Goal: Task Accomplishment & Management: Complete application form

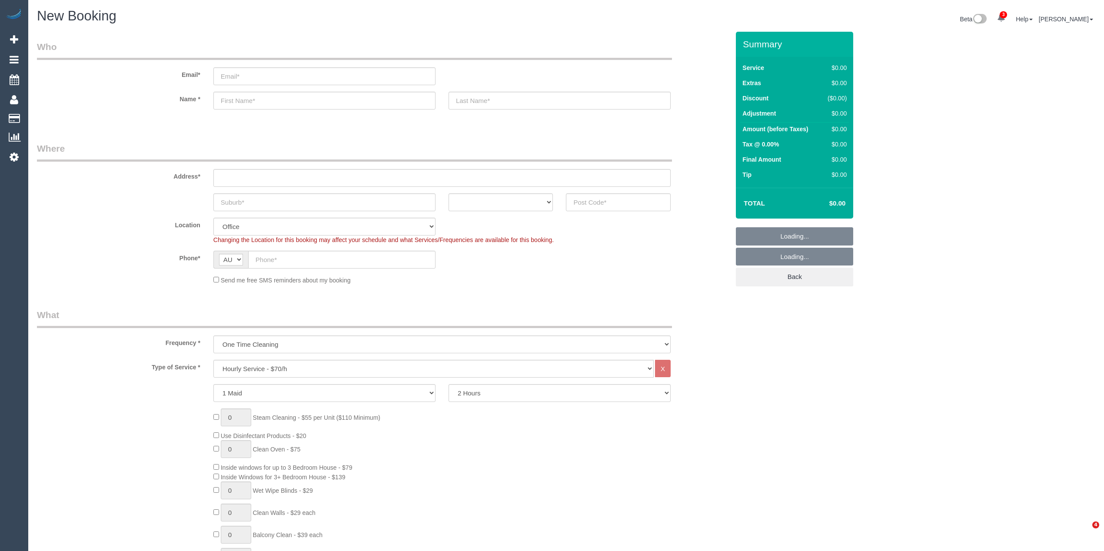
select select "object:2091"
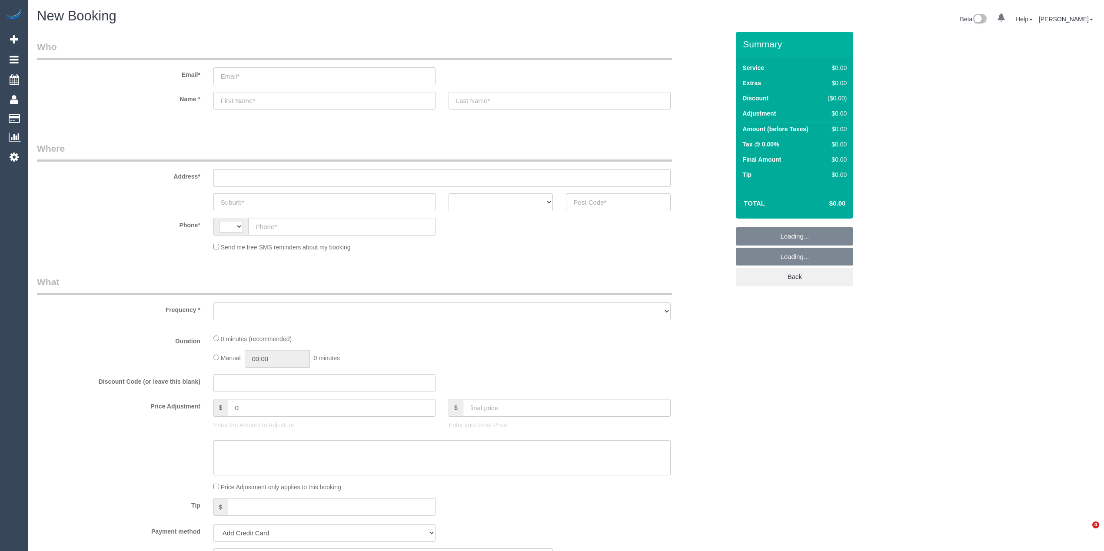
select select "string:AU"
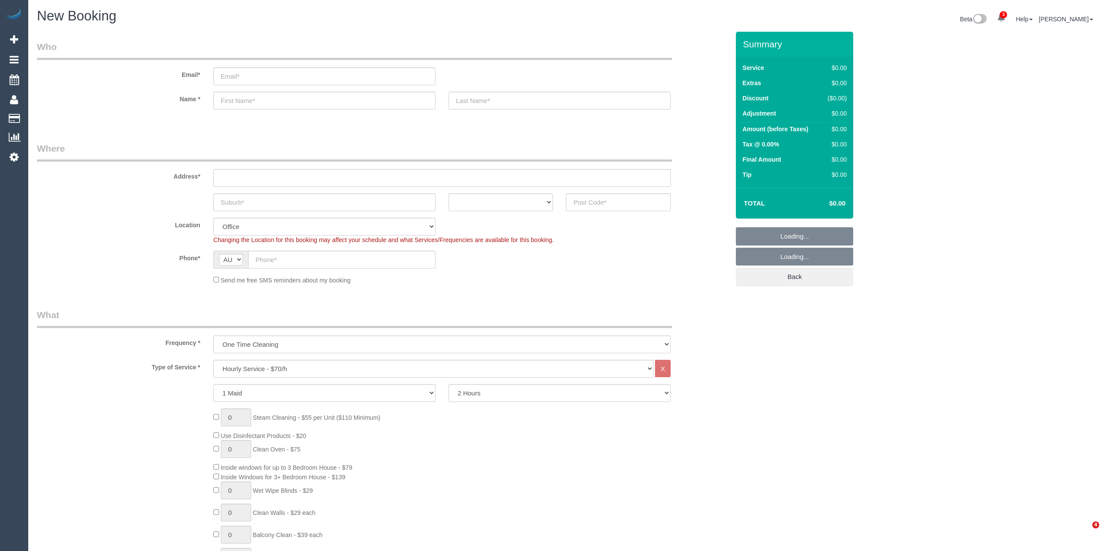
select select "object:2091"
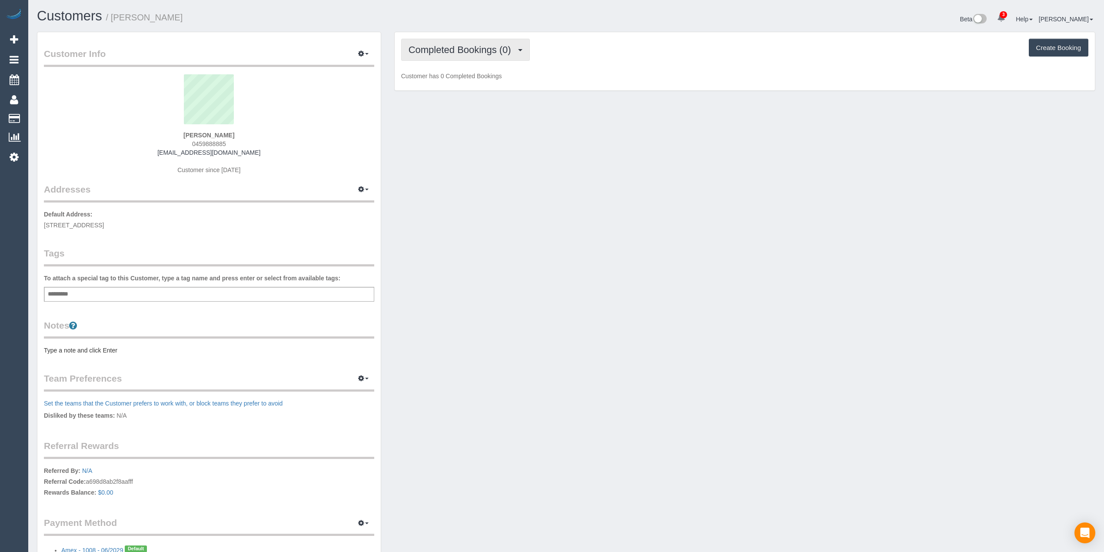
click at [444, 49] on span "Completed Bookings (0)" at bounding box center [462, 49] width 107 height 11
click at [450, 89] on link "Cancelled Bookings (1)" at bounding box center [447, 92] width 90 height 11
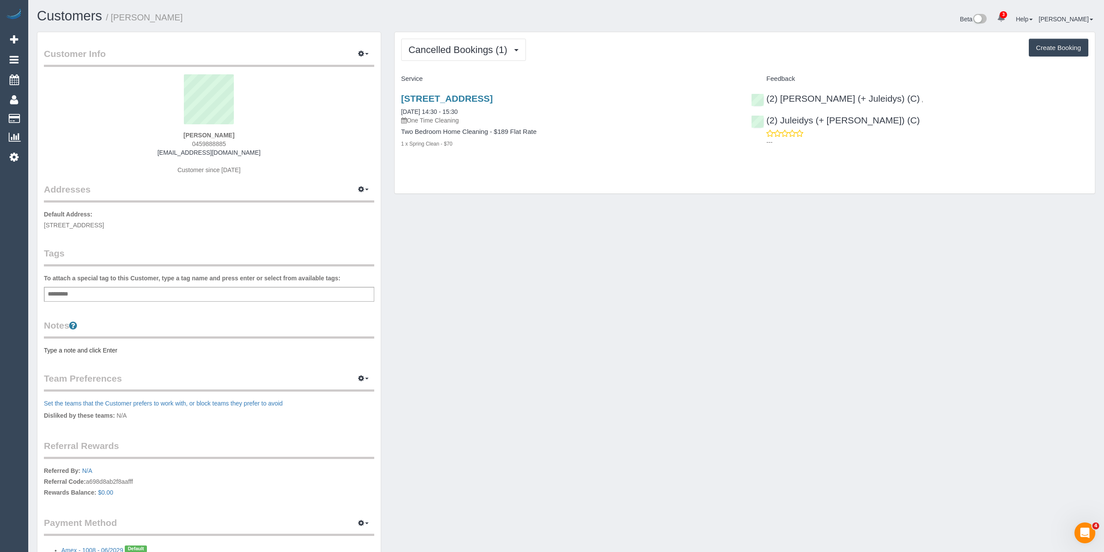
drag, startPoint x: 625, startPoint y: 93, endPoint x: 390, endPoint y: 98, distance: 234.4
click at [390, 98] on div "Cancelled Bookings (1) Completed Bookings (0) Upcoming Bookings (0) Cancelled B…" at bounding box center [745, 117] width 714 height 171
copy link "102/687 Toorak Road, Kooyong, VIC 3144"
click at [213, 141] on span "0459888885" at bounding box center [209, 143] width 34 height 7
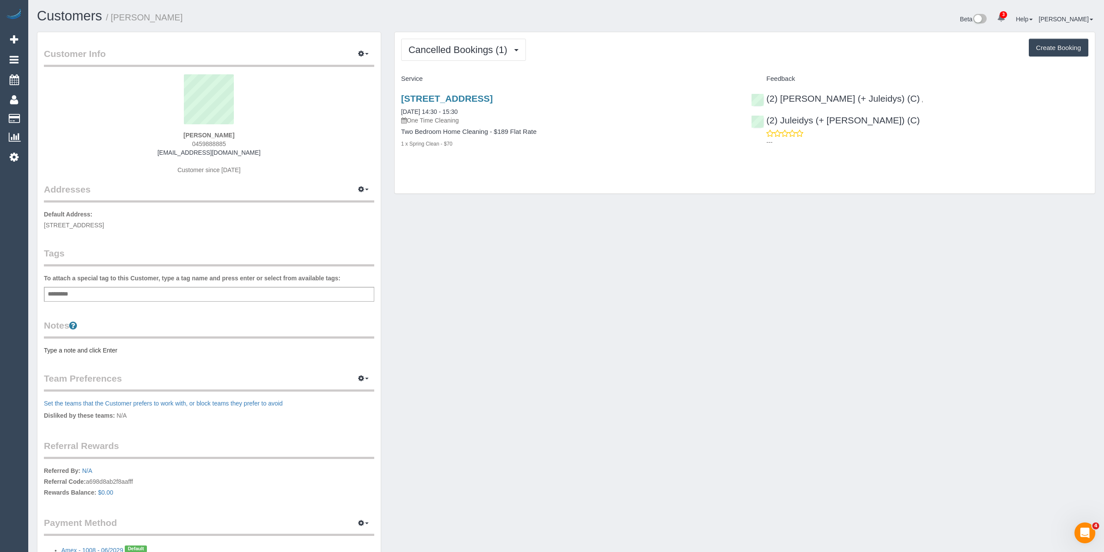
copy span "0459888885"
click at [1052, 40] on button "Create Booking" at bounding box center [1059, 48] width 60 height 18
select select "VIC"
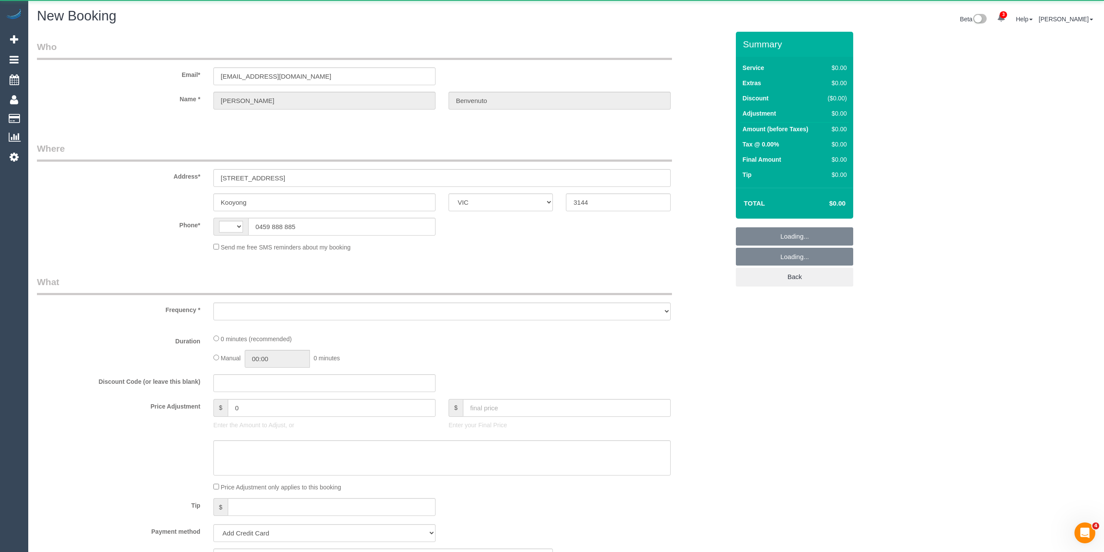
select select "object:475"
select select "string:stripe-pm_1Rz7Fz2GScqysDRVnVJ6S2eo"
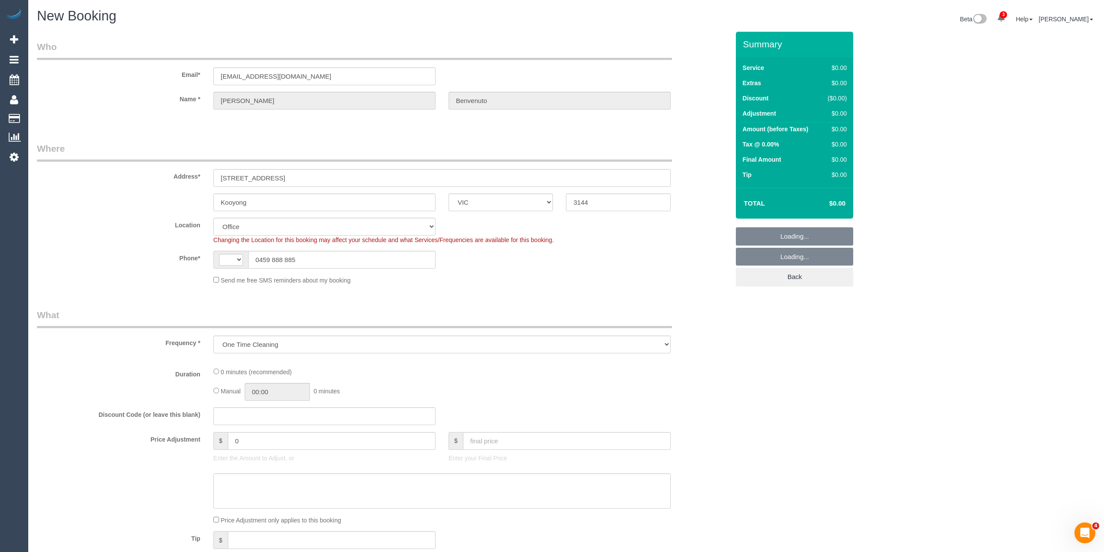
select select "object:875"
select select "string:AU"
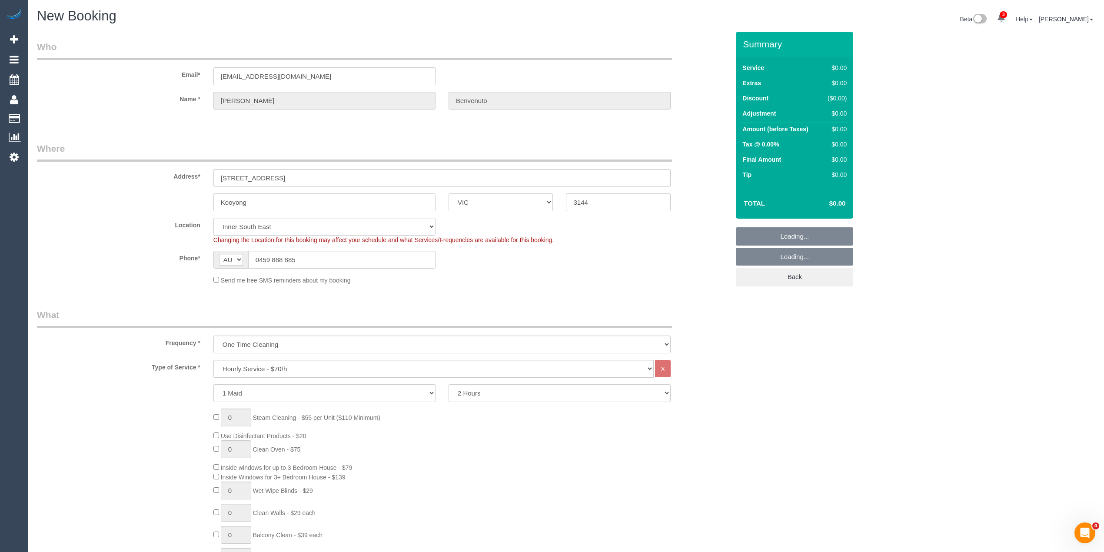
select select "55"
select select "object:2295"
click at [323, 371] on select "Hourly Service - $70/h Hourly Service - $65/h Hourly Service - $60/h Hourly Ser…" at bounding box center [433, 369] width 440 height 18
select select "211"
click at [213, 360] on select "Hourly Service - $70/h Hourly Service - $65/h Hourly Service - $60/h Hourly Ser…" at bounding box center [433, 369] width 440 height 18
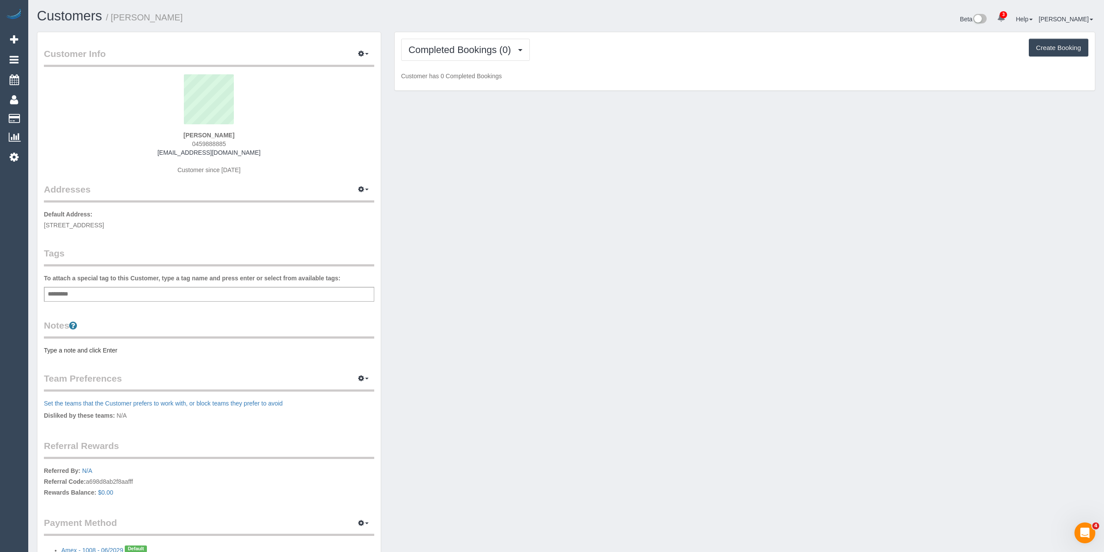
click at [206, 143] on span "0459888885" at bounding box center [209, 143] width 34 height 7
copy span "0459888885"
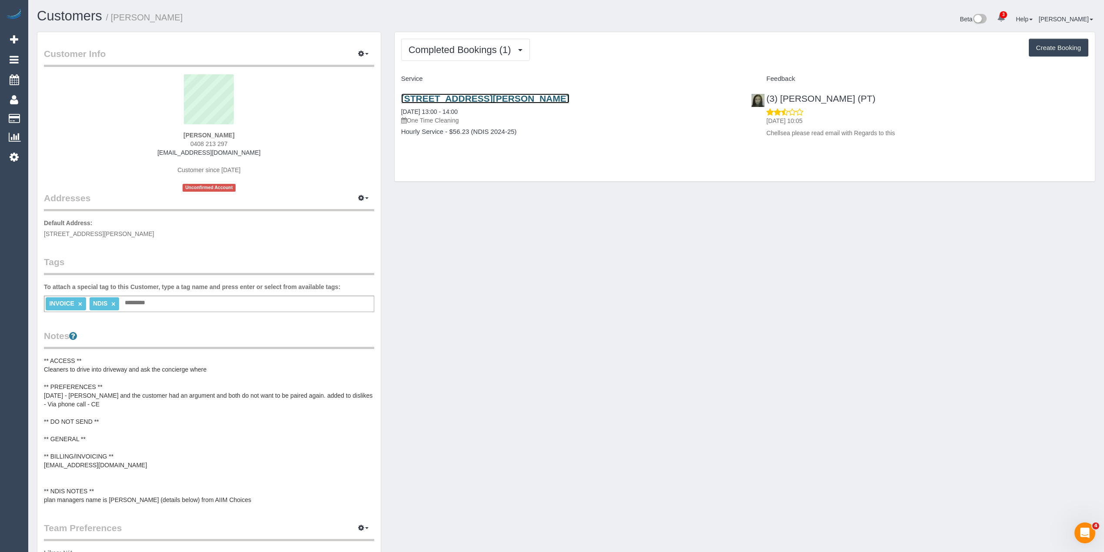
click at [521, 94] on link "108/280 Albert Street, East Melbourne, VIC 3002" at bounding box center [485, 98] width 168 height 10
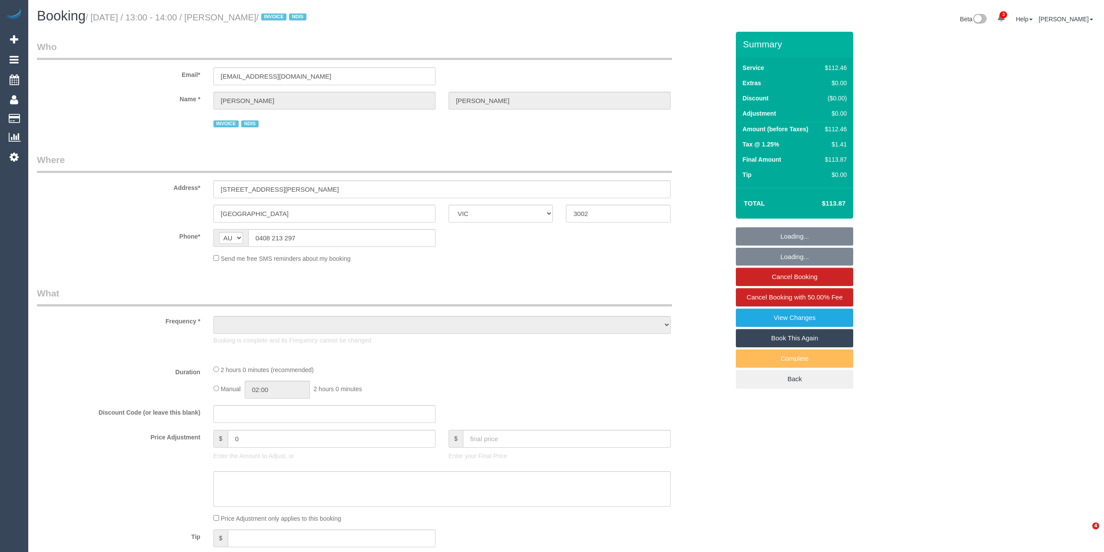
select select "VIC"
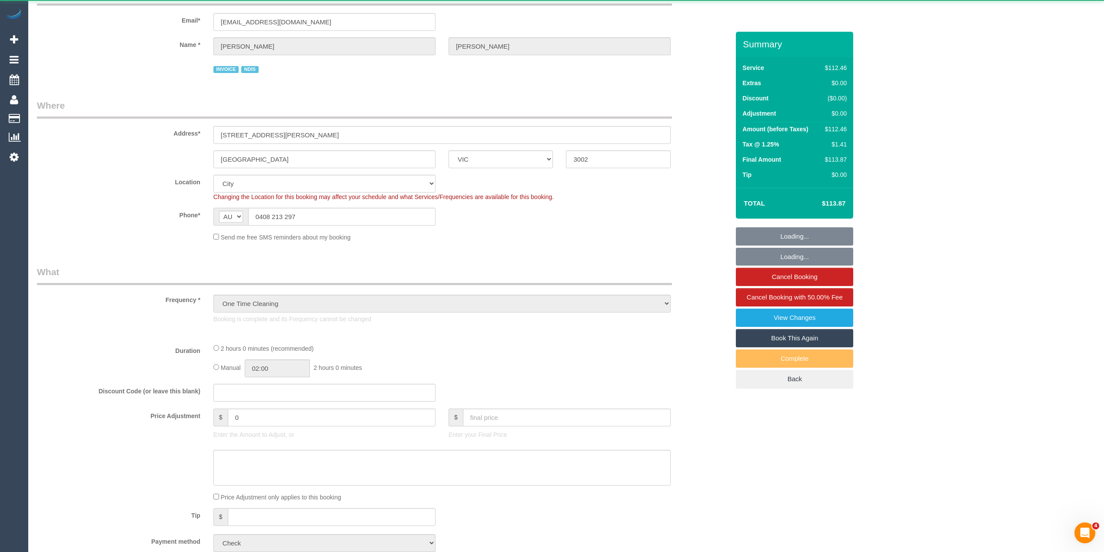
select select "object:1187"
select select "number:28"
select select "number:14"
select select "number:21"
select select "number:36"
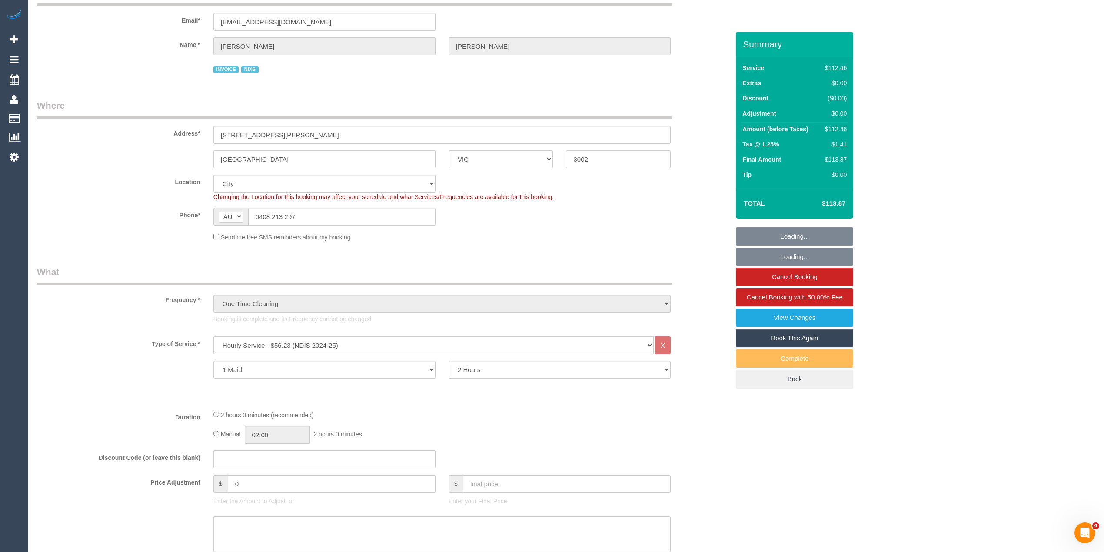
scroll to position [96, 0]
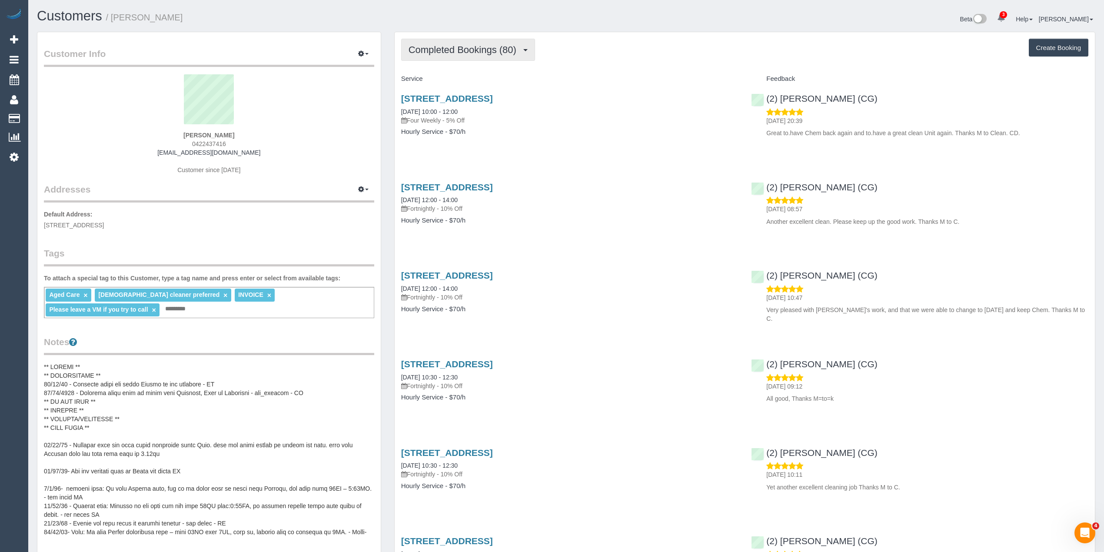
click at [447, 44] on span "Completed Bookings (80)" at bounding box center [465, 49] width 112 height 11
click at [367, 52] on button "button" at bounding box center [364, 53] width 22 height 13
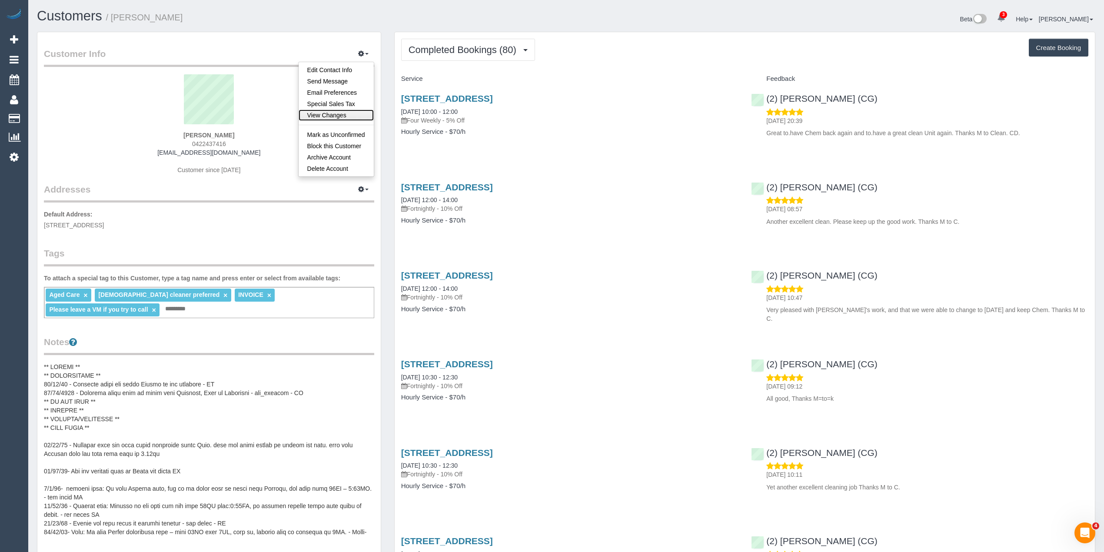
click at [322, 114] on link "View Changes" at bounding box center [336, 115] width 75 height 11
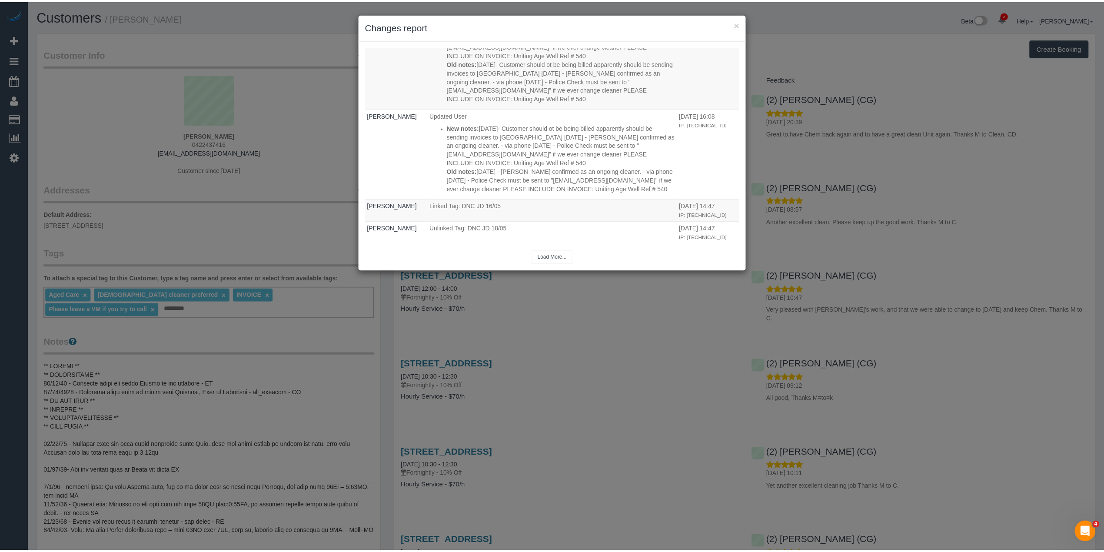
scroll to position [10191, 0]
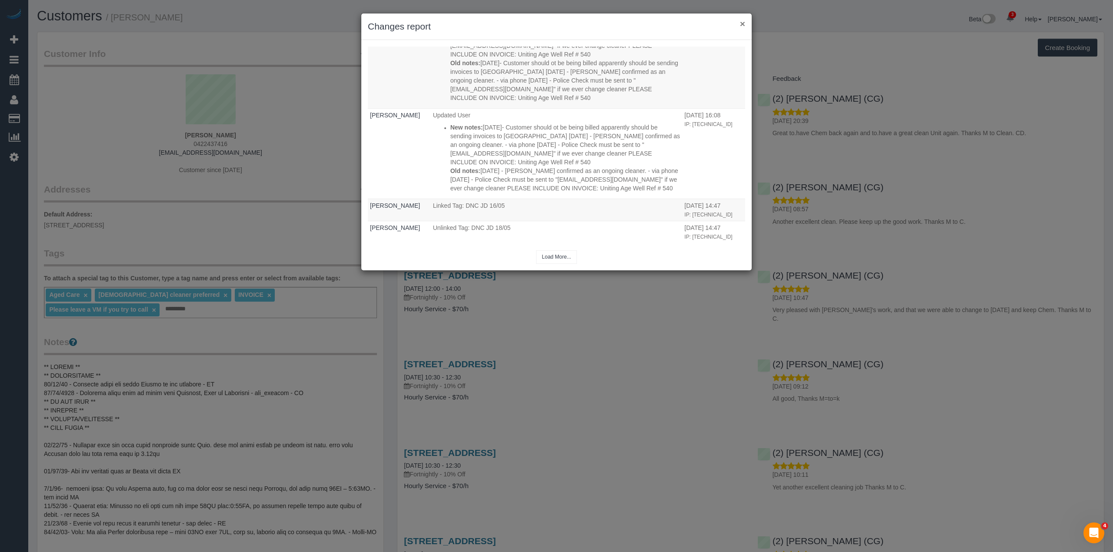
click at [740, 22] on button "×" at bounding box center [742, 23] width 5 height 9
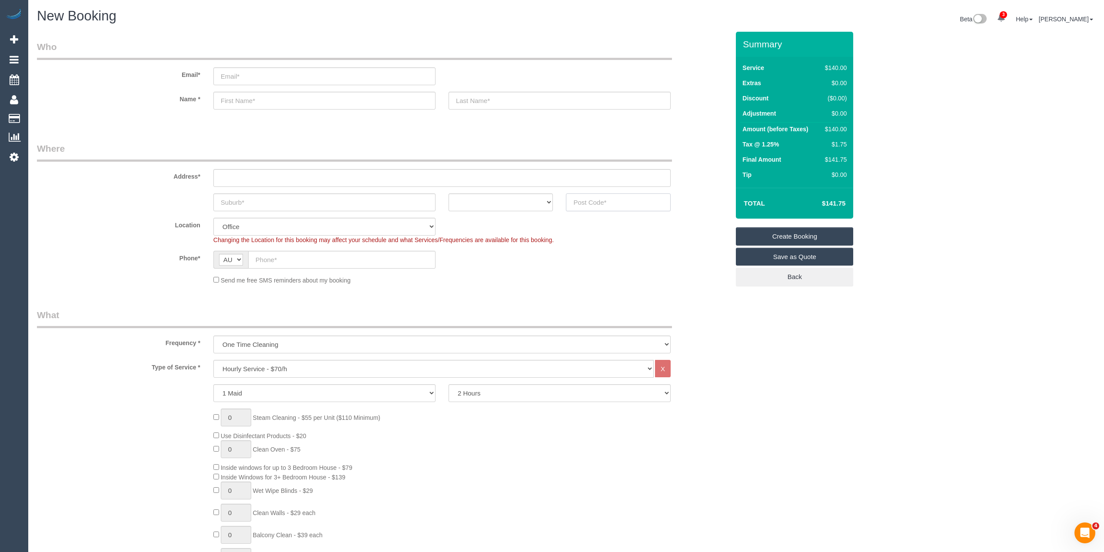
click at [586, 199] on input "text" at bounding box center [618, 202] width 105 height 18
type input "3128"
click at [242, 174] on input "text" at bounding box center [441, 178] width 457 height 18
type input "-"
click at [250, 202] on input "text" at bounding box center [324, 202] width 222 height 18
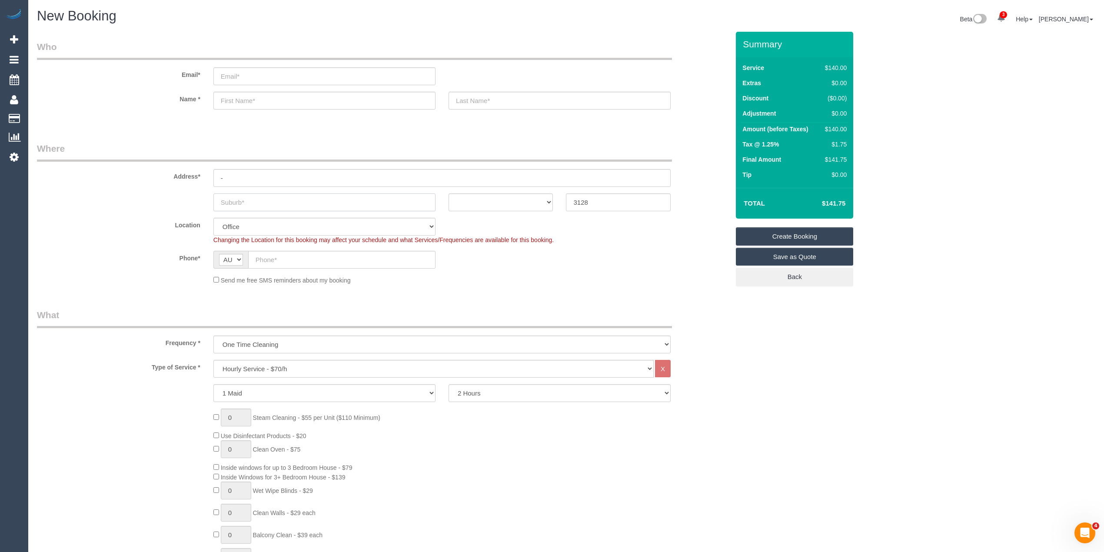
type input "B"
select select "57"
type input "Bo"
select select "object:2096"
type input "Box Hill South"
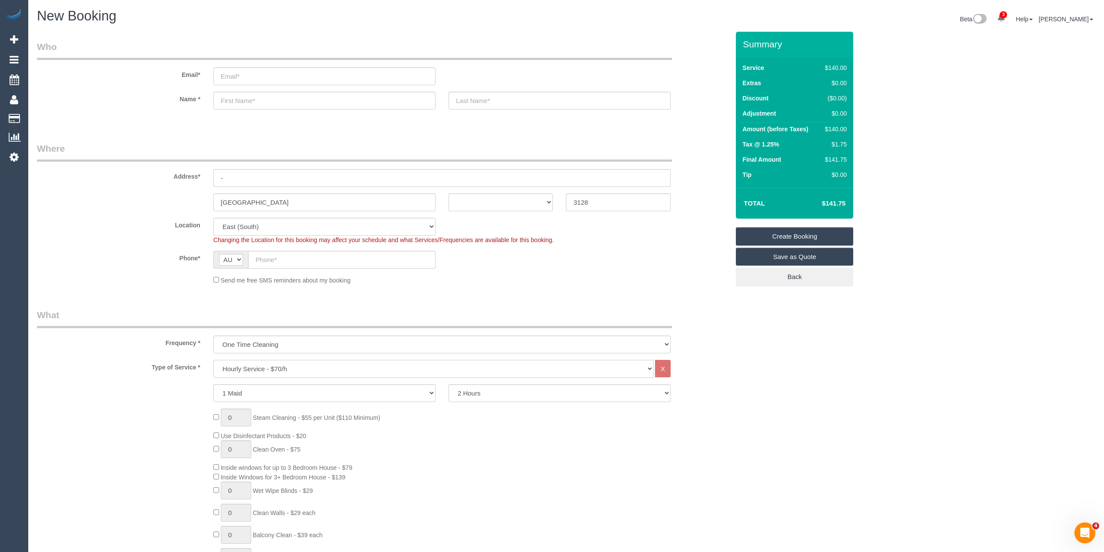
click at [236, 366] on select "Hourly Service - $70/h Hourly Service - $65/h Hourly Service - $60/h Hourly Ser…" at bounding box center [433, 369] width 440 height 18
select select "212"
click at [213, 360] on select "Hourly Service - $70/h Hourly Service - $65/h Hourly Service - $60/h Hourly Ser…" at bounding box center [433, 369] width 440 height 18
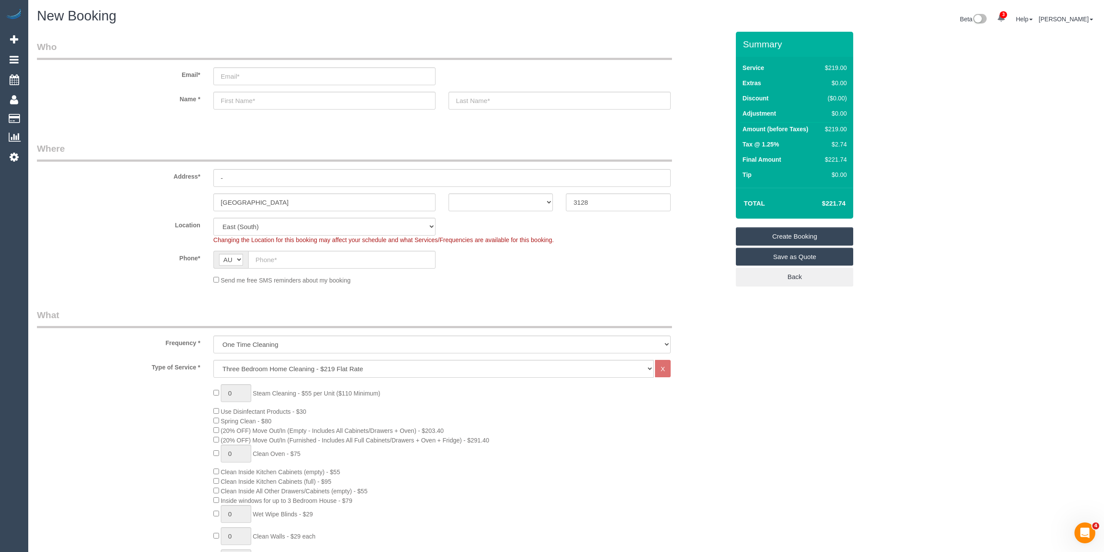
click at [152, 401] on div "0 Steam Cleaning - $55 per Unit ($110 Minimum) Use Disinfectant Products - $30 …" at bounding box center [382, 536] width 705 height 305
click at [211, 419] on div "0 Steam Cleaning - $55 per Unit ($110 Minimum) Use Disinfectant Products - $30 …" at bounding box center [471, 536] width 529 height 305
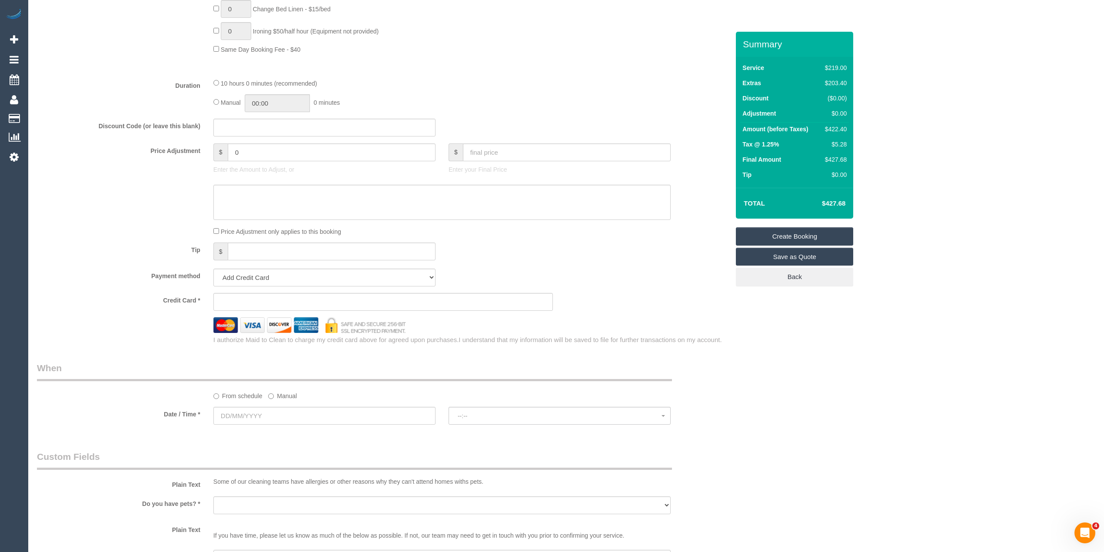
scroll to position [676, 0]
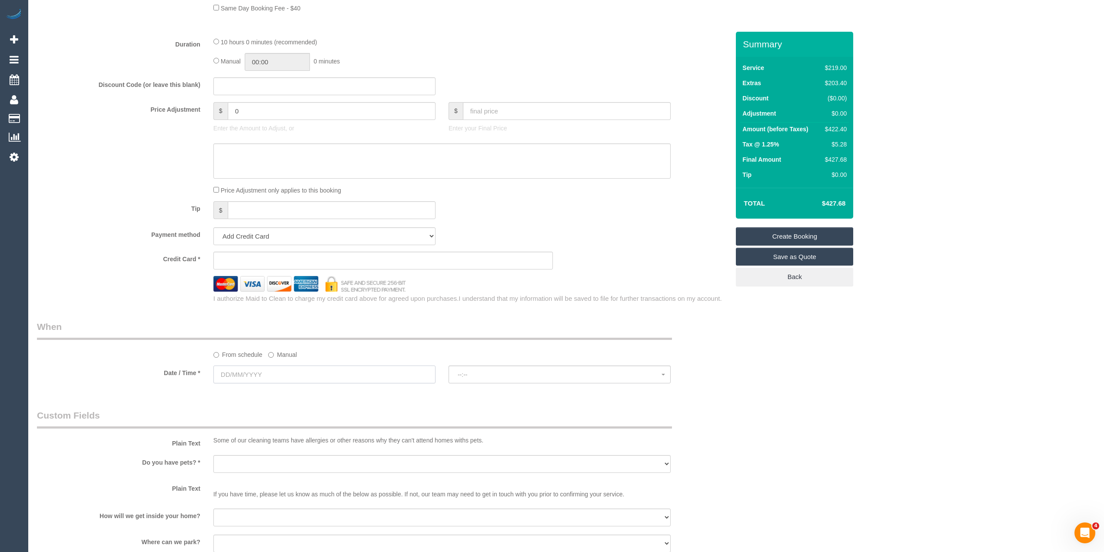
click at [237, 378] on input "text" at bounding box center [324, 375] width 222 height 18
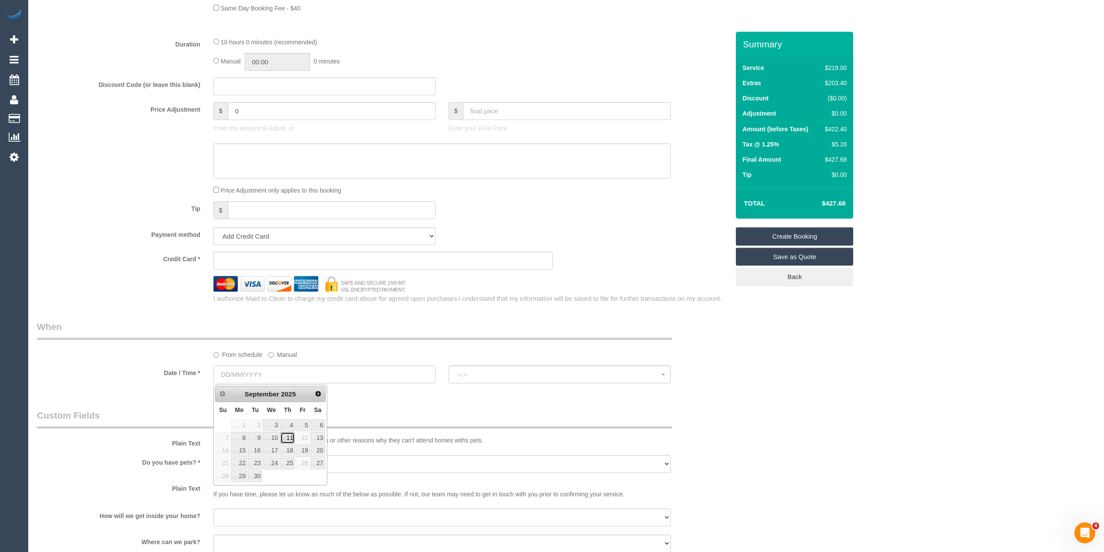
click at [289, 437] on link "11" at bounding box center [287, 438] width 14 height 12
type input "11/09/2025"
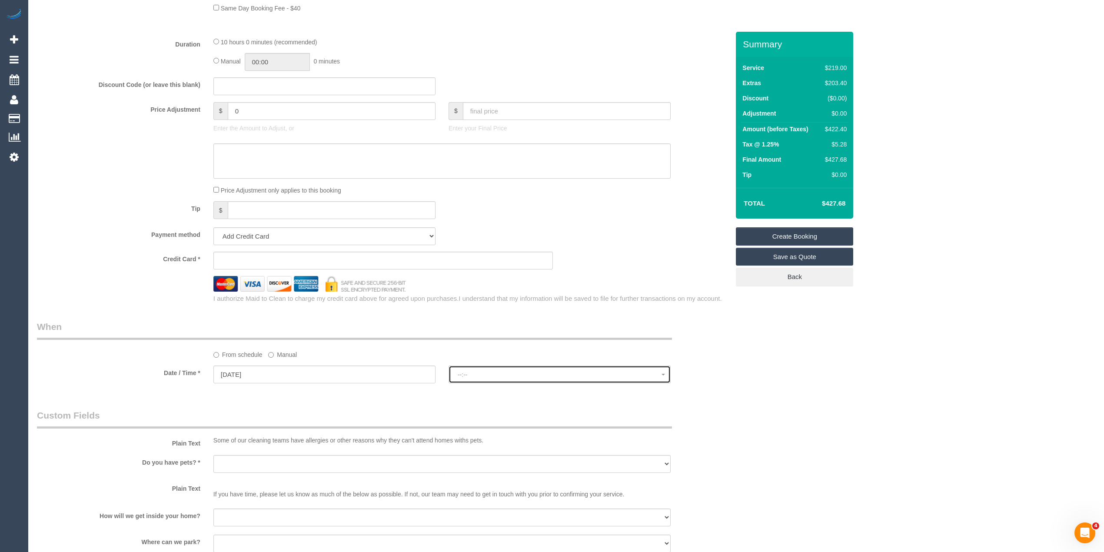
click at [466, 377] on span "--:--" at bounding box center [560, 374] width 204 height 7
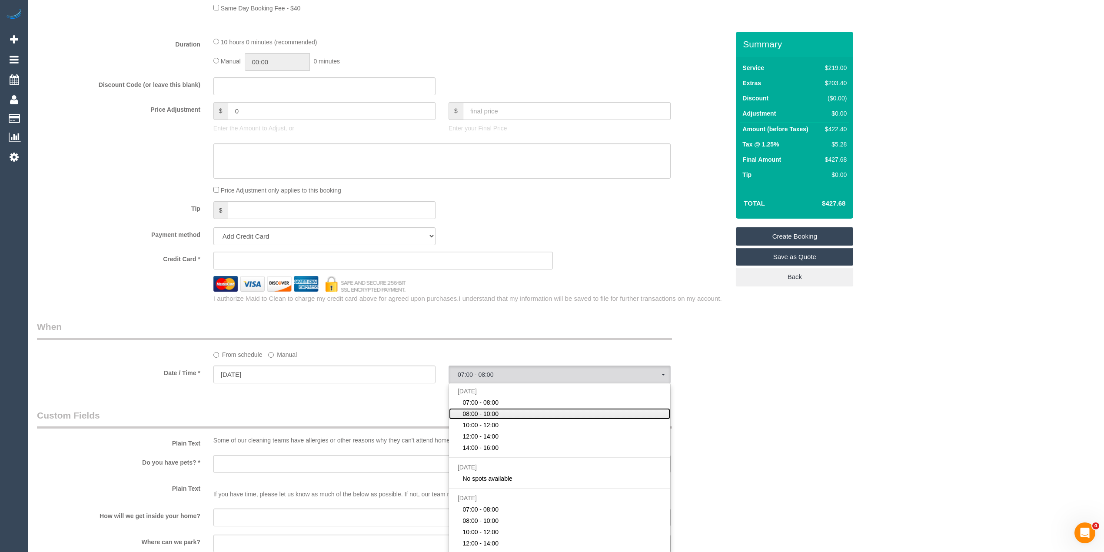
click at [498, 414] on span "08:00 - 10:00" at bounding box center [481, 413] width 36 height 9
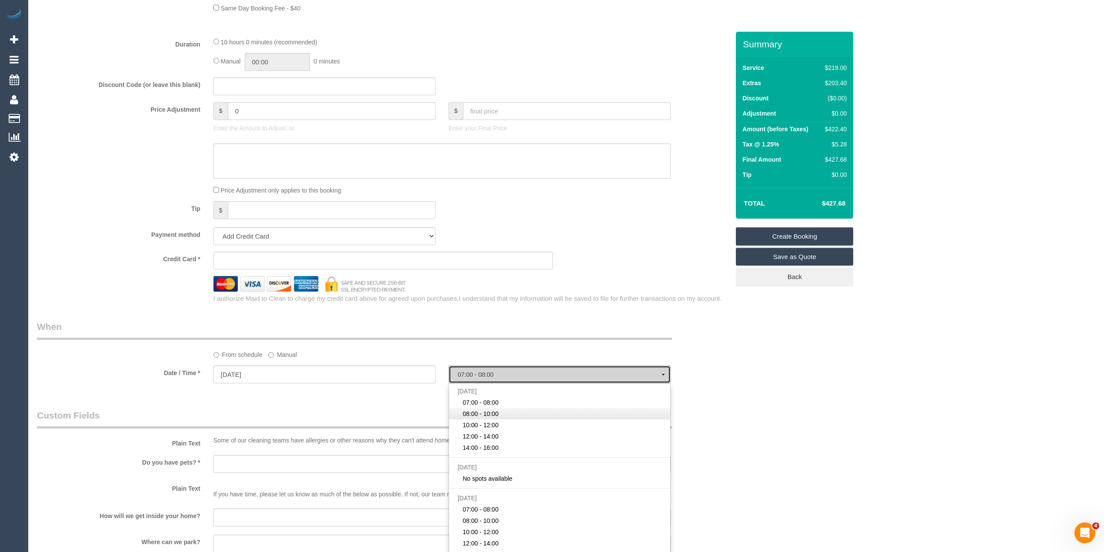
select select "spot2"
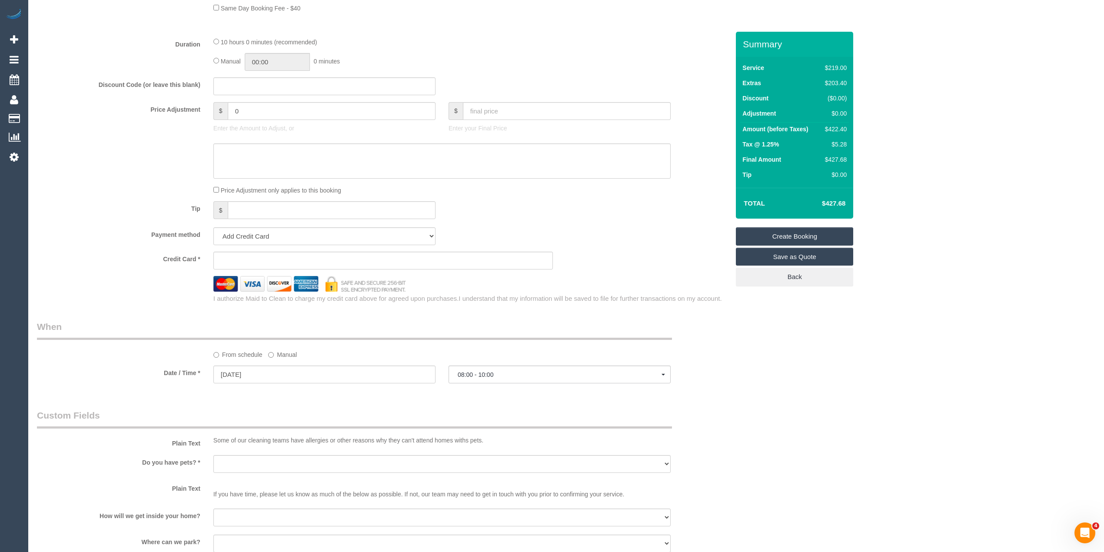
click at [788, 396] on div "Who Email* Name * Where Address* - Box Hill South ACT NSW NT QLD SA TAS VIC WA …" at bounding box center [566, 134] width 1058 height 1558
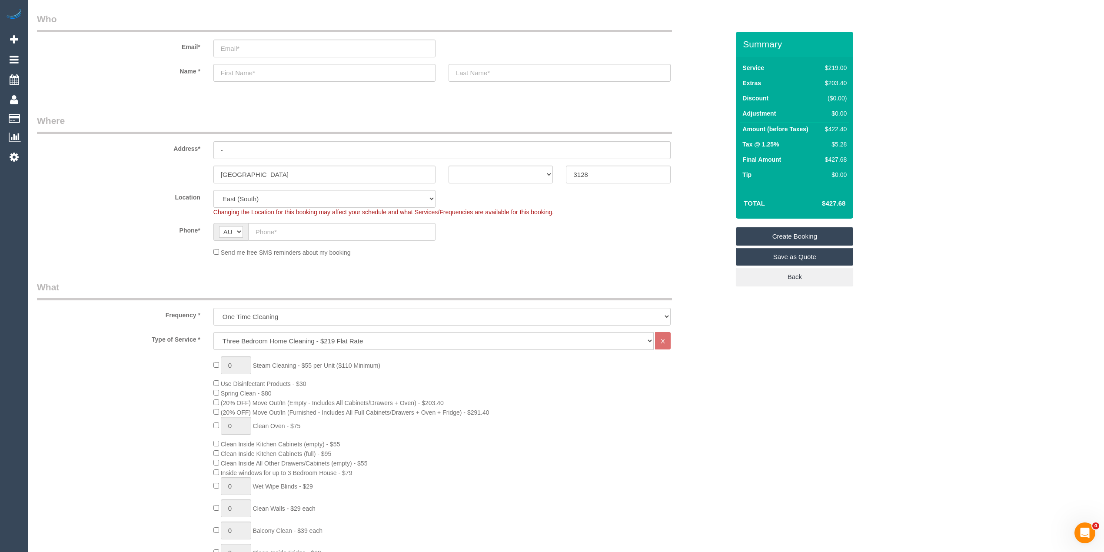
scroll to position [0, 0]
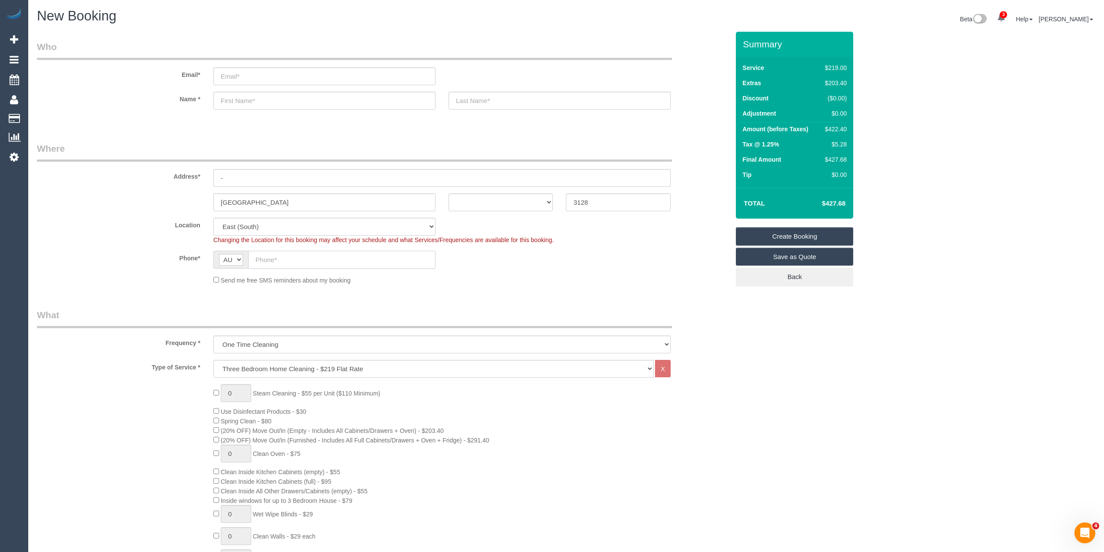
click at [299, 260] on input "text" at bounding box center [341, 260] width 187 height 18
paste input "61 403 783 811"
drag, startPoint x: 265, startPoint y: 258, endPoint x: 236, endPoint y: 258, distance: 28.7
click at [236, 258] on div "AF AL DZ AD AO AI AQ AG AR AM AW AU AT AZ BS BH BD BB BY BE BZ BJ BM BT BO BA B…" at bounding box center [324, 260] width 222 height 18
type input "0403 783 811"
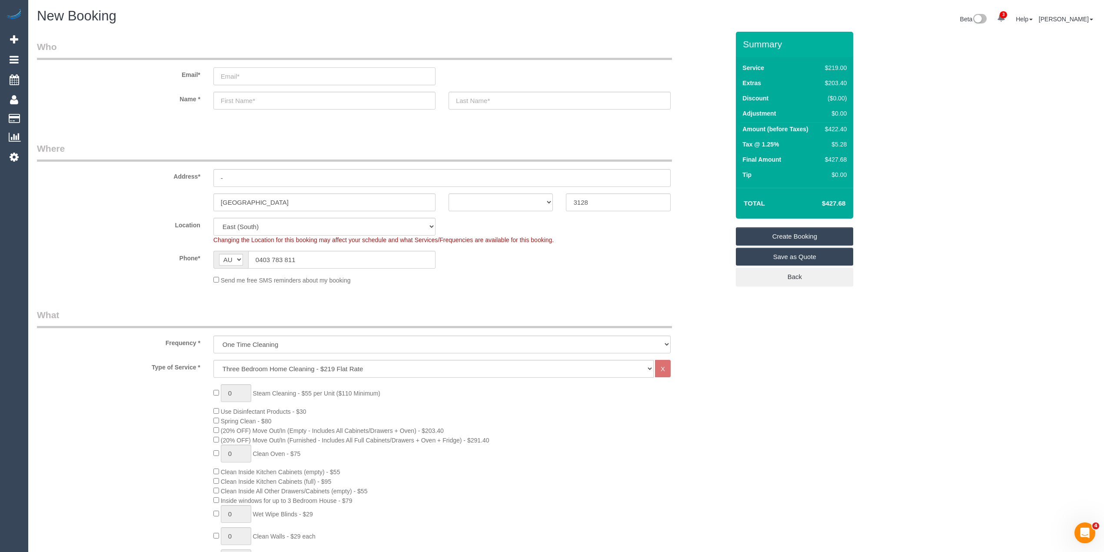
click at [233, 79] on input "email" at bounding box center [324, 76] width 222 height 18
type input "castleracing@gmail.com"
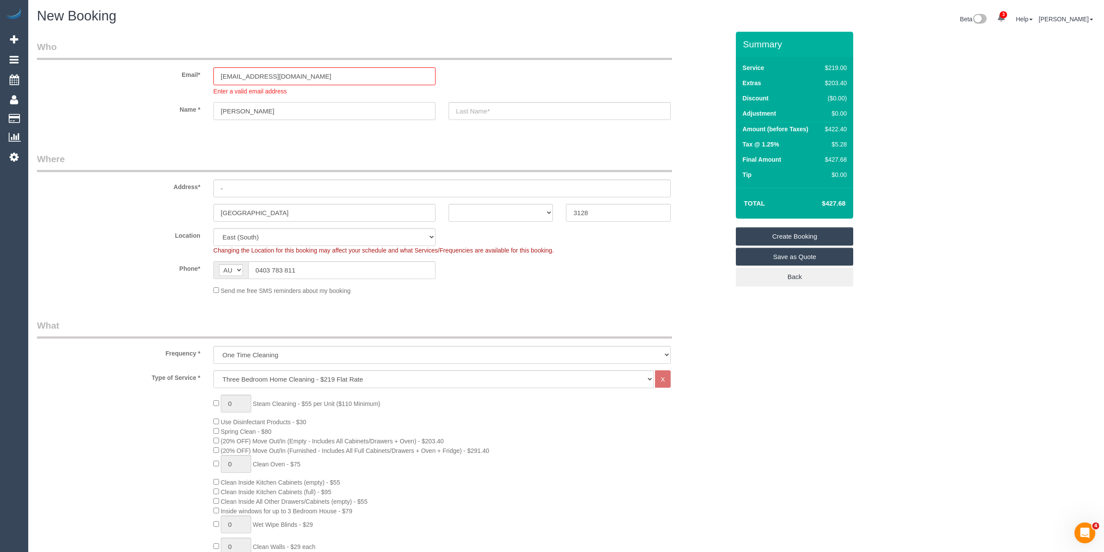
type input "James"
type input "Castle"
drag, startPoint x: 232, startPoint y: 185, endPoint x: 201, endPoint y: 188, distance: 31.4
click at [202, 188] on div "Address* -" at bounding box center [382, 175] width 705 height 45
type input "56 Kitchener STreet"
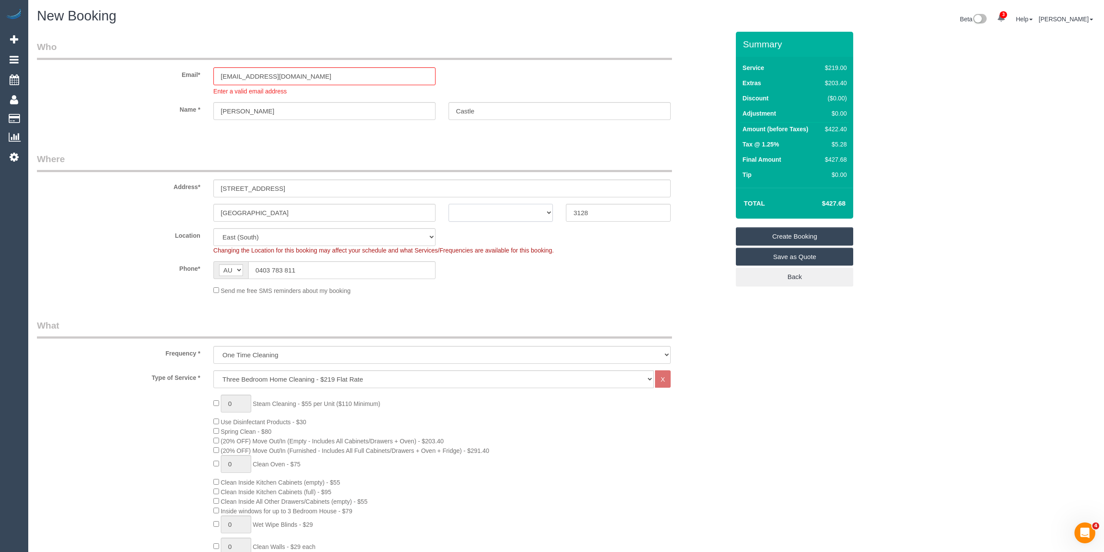
click at [487, 211] on select "ACT NSW NT QLD SA TAS VIC WA" at bounding box center [501, 213] width 105 height 18
select select "VIC"
click at [449, 204] on select "ACT NSW NT QLD SA TAS VIC WA" at bounding box center [501, 213] width 105 height 18
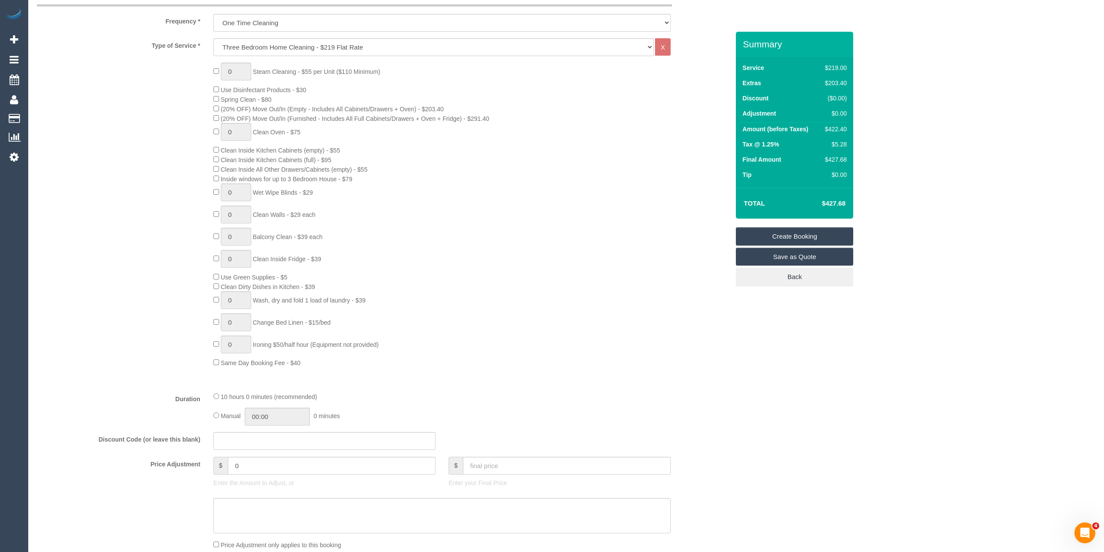
scroll to position [289, 0]
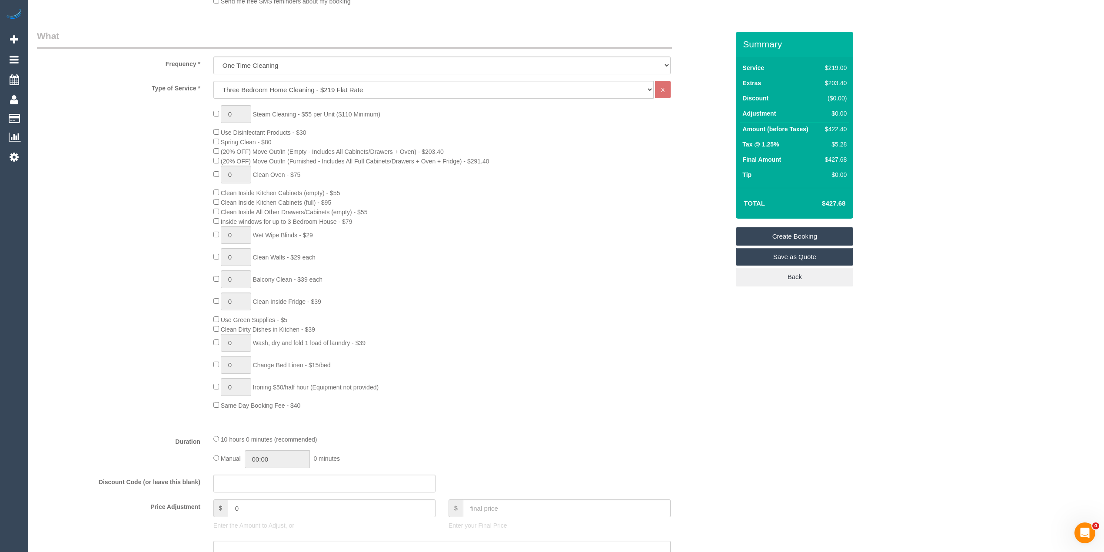
click at [921, 228] on div "Who Email* castleracing@gmail.com Enter a valid email address Name * James Cast…" at bounding box center [566, 526] width 1058 height 1568
select select "spot19"
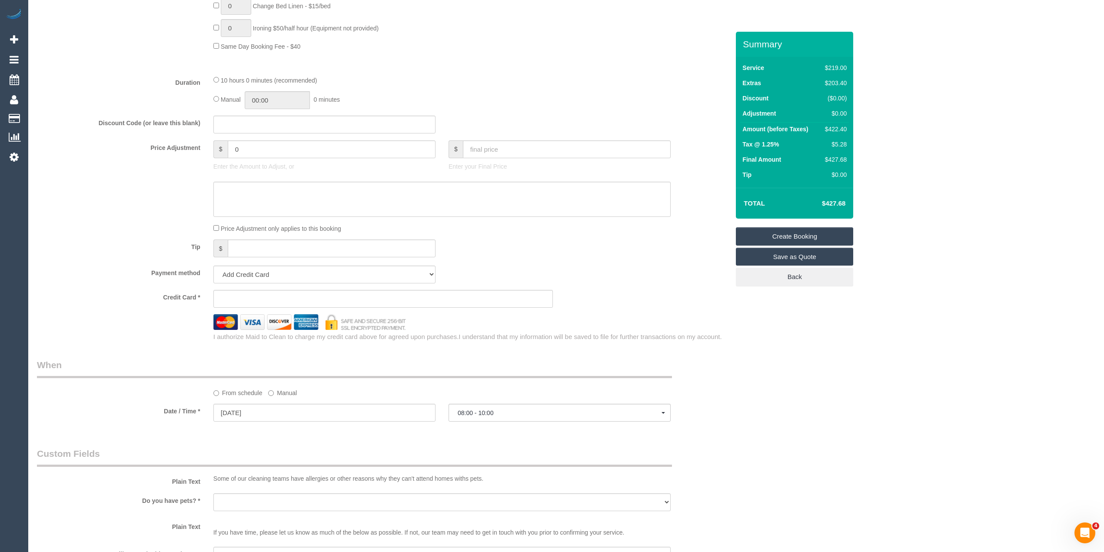
scroll to position [676, 0]
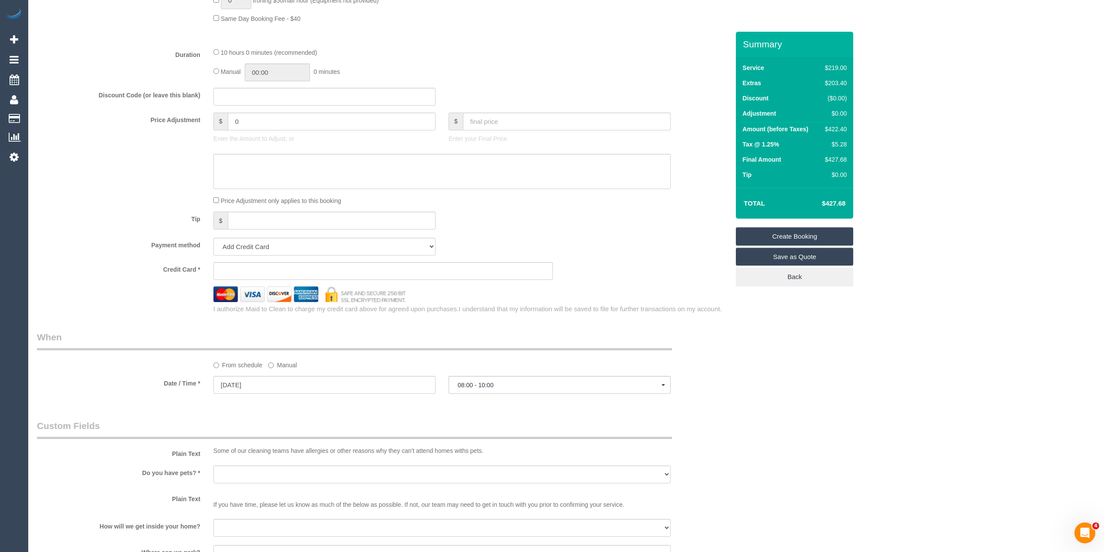
click at [238, 369] on label "From schedule" at bounding box center [237, 364] width 49 height 12
click at [242, 383] on input "11/09/2025" at bounding box center [324, 385] width 222 height 18
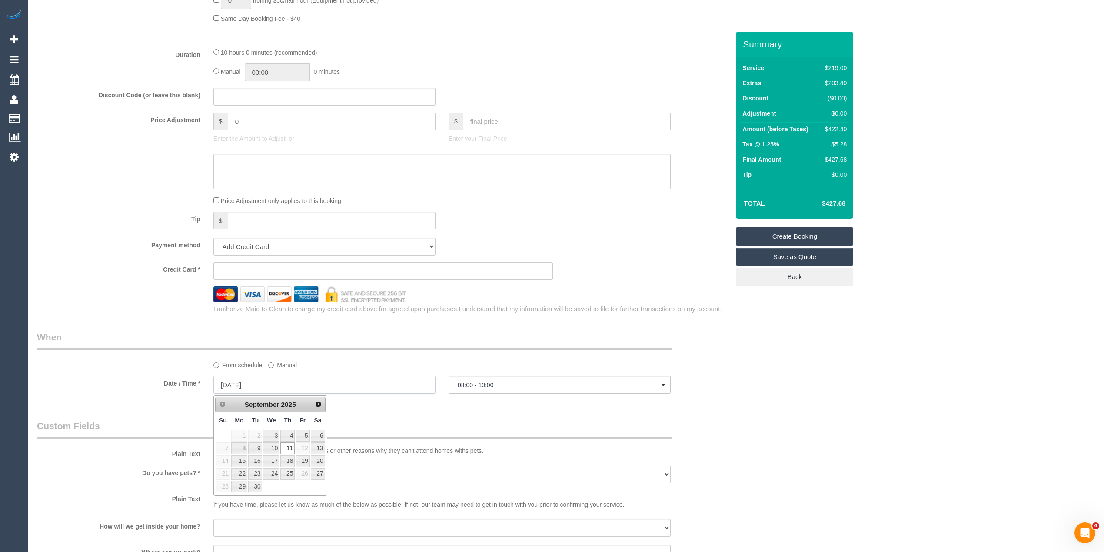
click at [279, 385] on input "11/09/2025" at bounding box center [324, 385] width 222 height 18
click at [508, 387] on span "08:00 - 10:00" at bounding box center [560, 385] width 204 height 7
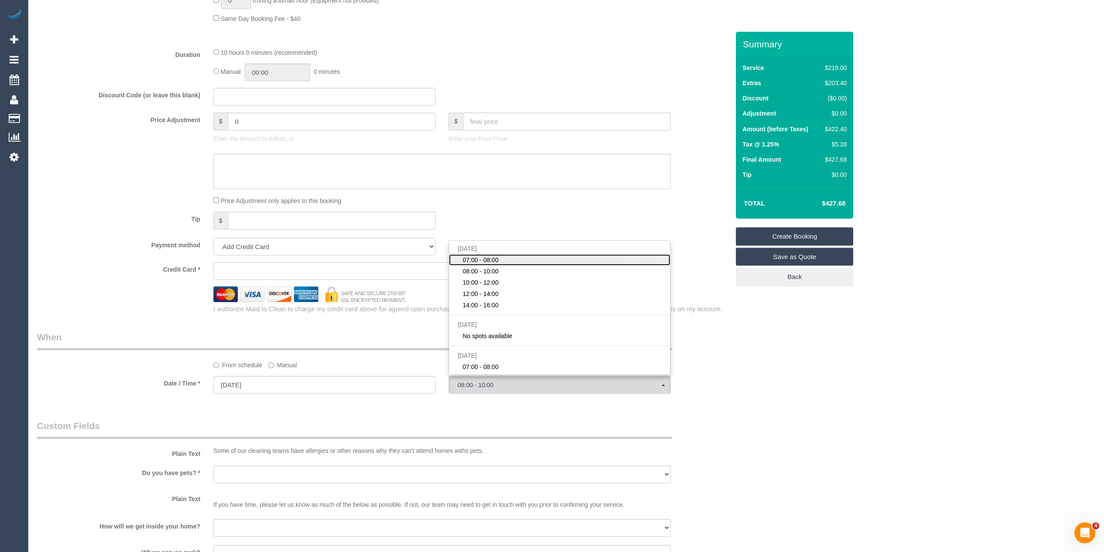
click at [487, 261] on span "07:00 - 08:00" at bounding box center [481, 260] width 36 height 9
select select "spot35"
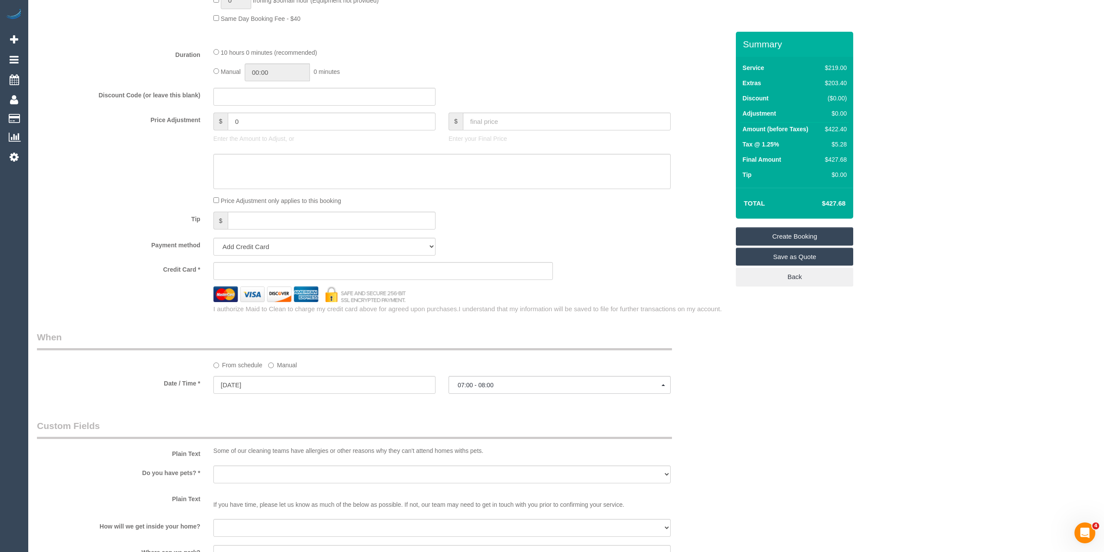
click at [743, 388] on div "Who Email* castleracing@gmail.com Enter a valid email address Name * James Cast…" at bounding box center [566, 139] width 1058 height 1568
click at [225, 470] on select "Yes - Cats Yes - Dogs No pets Yes - Dogs and Cats Yes - Other" at bounding box center [441, 475] width 457 height 18
select select "number:28"
click at [213, 466] on select "Yes - Cats Yes - Dogs No pets Yes - Dogs and Cats Yes - Other" at bounding box center [441, 475] width 457 height 18
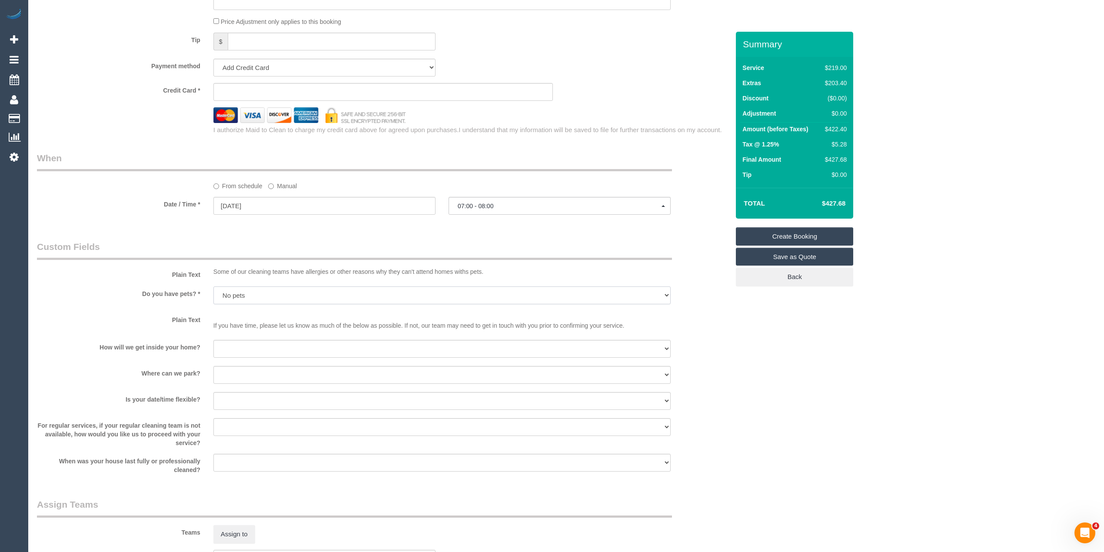
scroll to position [869, 0]
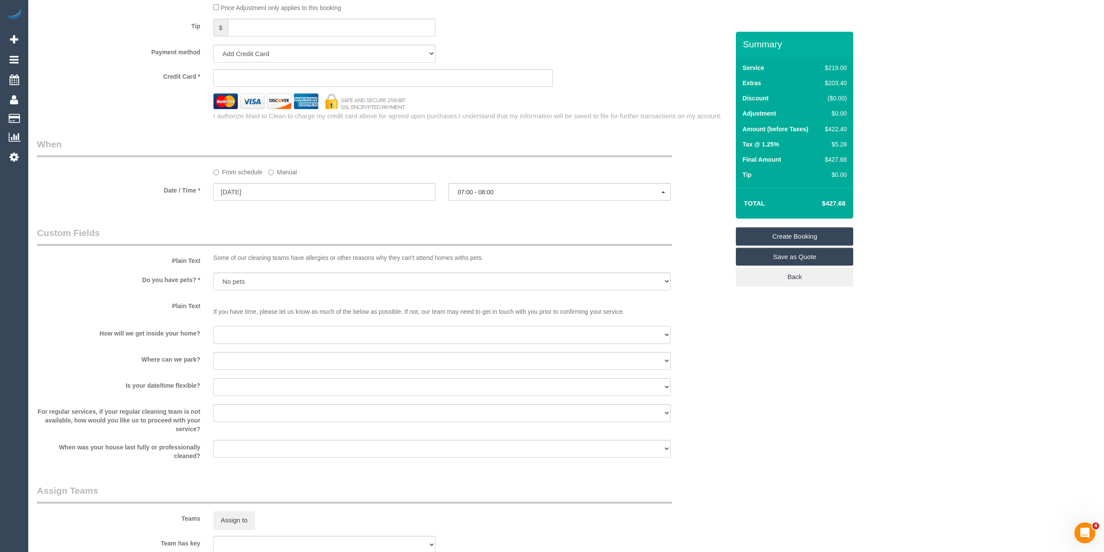
click at [230, 333] on select "I will be home Key will be left (please provide details below) Lock box/Access …" at bounding box center [441, 335] width 457 height 18
select select "number:14"
click at [213, 326] on select "I will be home Key will be left (please provide details below) Lock box/Access …" at bounding box center [441, 335] width 457 height 18
click at [251, 360] on select "I will provide parking on-site Free street parking Paid street parking (cost wi…" at bounding box center [441, 361] width 457 height 18
select select "number:19"
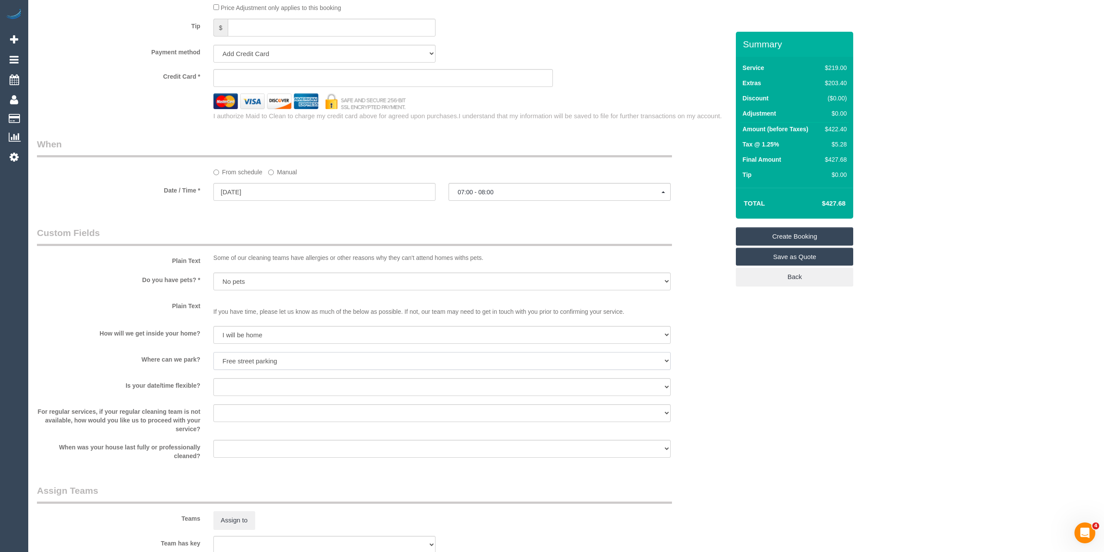
click at [213, 353] on select "I will provide parking on-site Free street parking Paid street parking (cost wi…" at bounding box center [441, 361] width 457 height 18
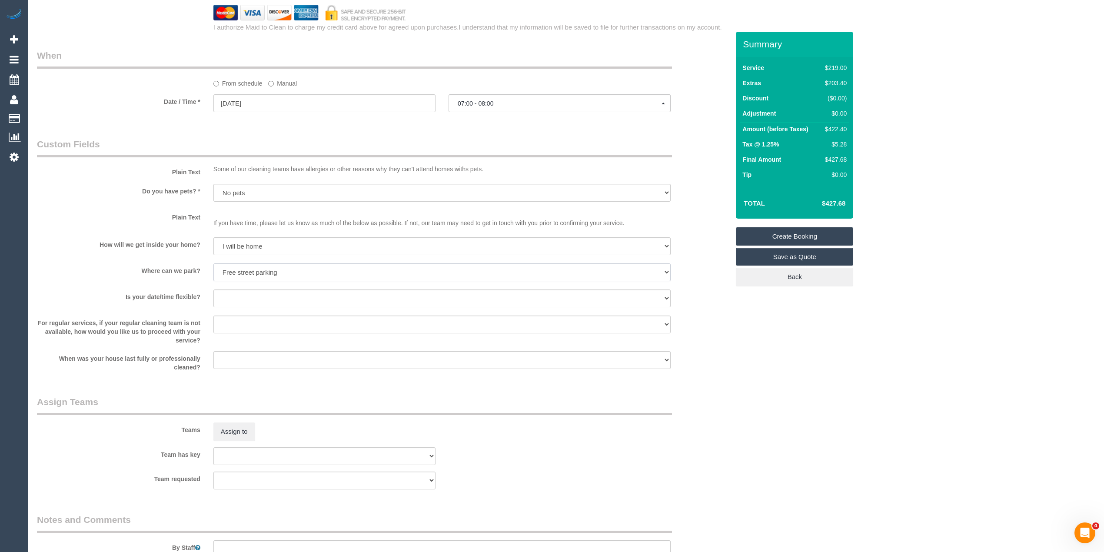
scroll to position [1062, 0]
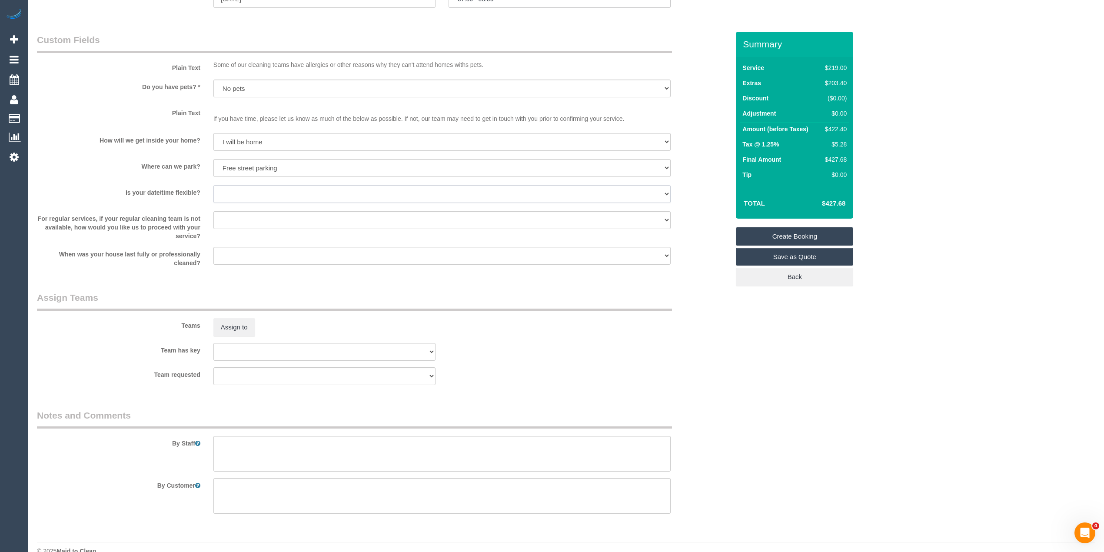
click at [230, 192] on select "Yes - date and time Yes - date but not time Yes - time but not date No - No fle…" at bounding box center [441, 194] width 457 height 18
select select "number:36"
click at [213, 186] on select "Yes - date and time Yes - date but not time Yes - time but not date No - No fle…" at bounding box center [441, 194] width 457 height 18
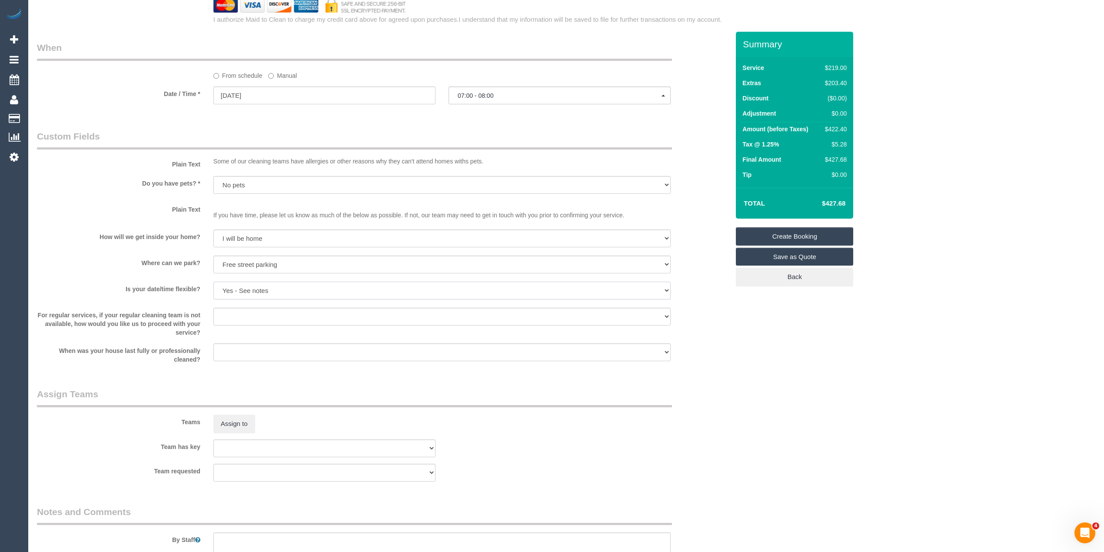
scroll to position [772, 0]
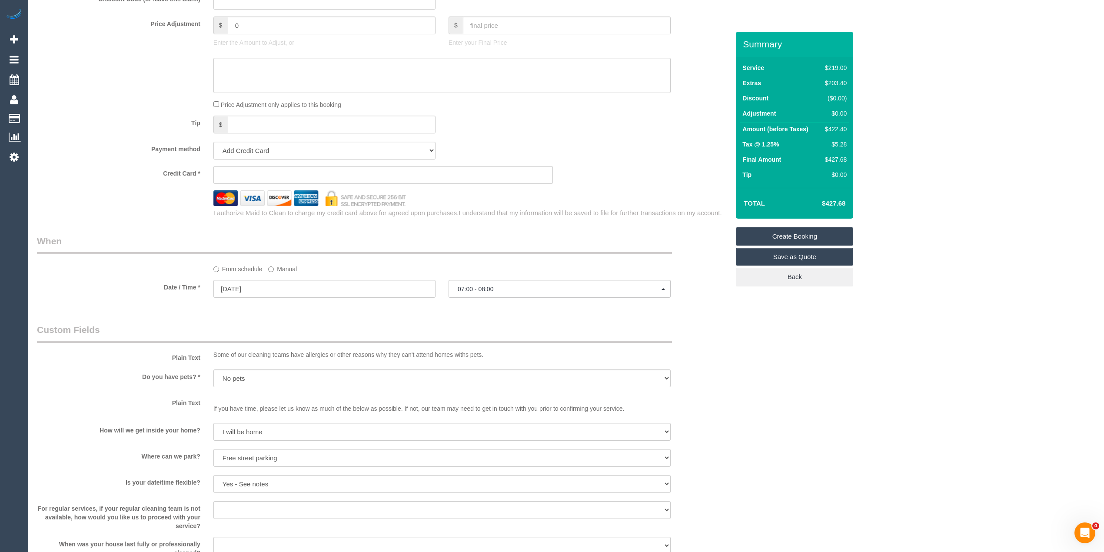
click at [242, 171] on sui-stripe-card at bounding box center [383, 175] width 340 height 18
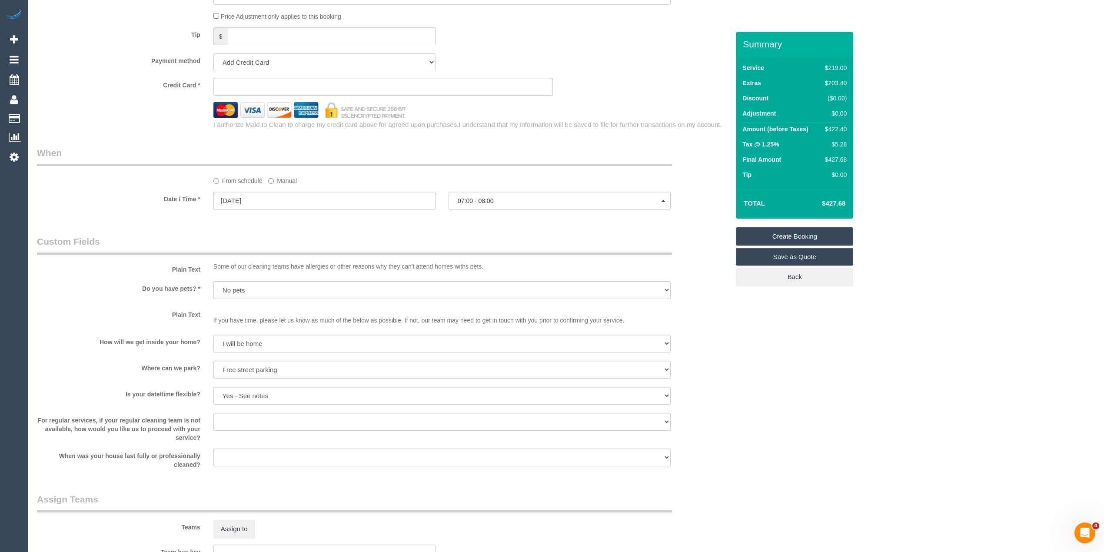
scroll to position [1062, 0]
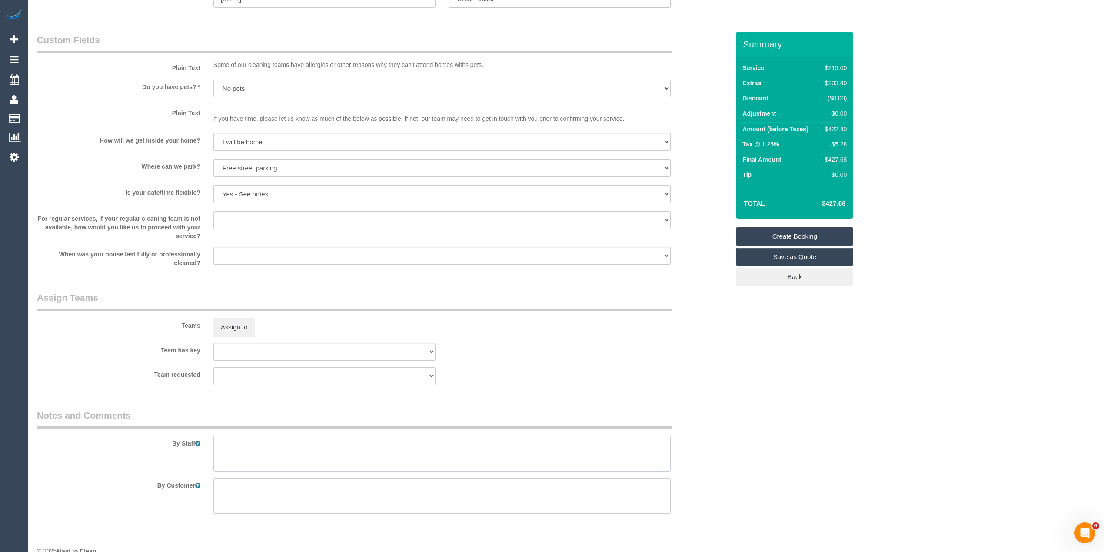
click at [372, 449] on textarea at bounding box center [441, 454] width 457 height 36
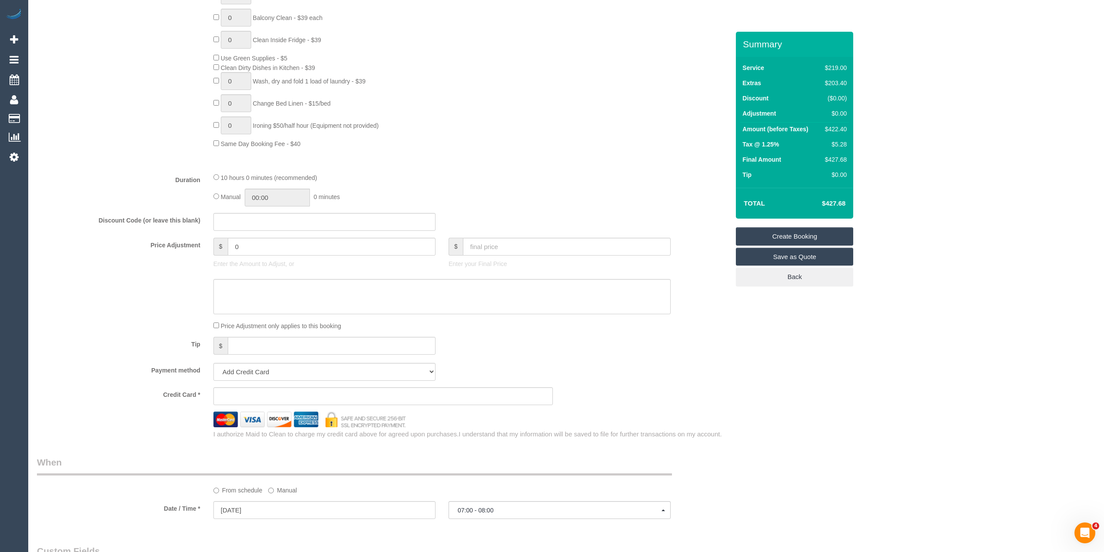
scroll to position [579, 0]
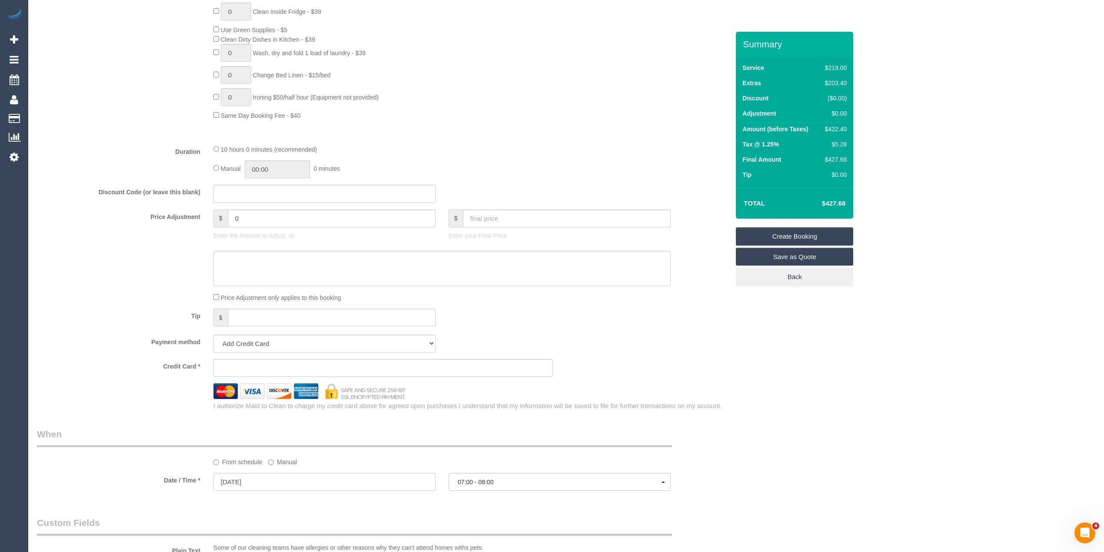
type textarea "If the customer is not there, there will be a key in the back landry (accessed …"
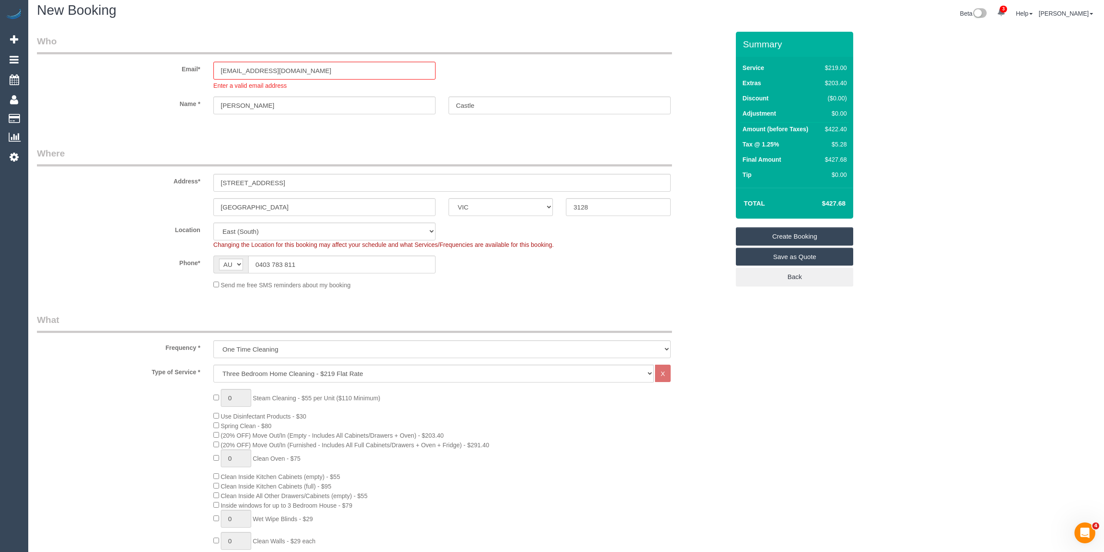
scroll to position [0, 0]
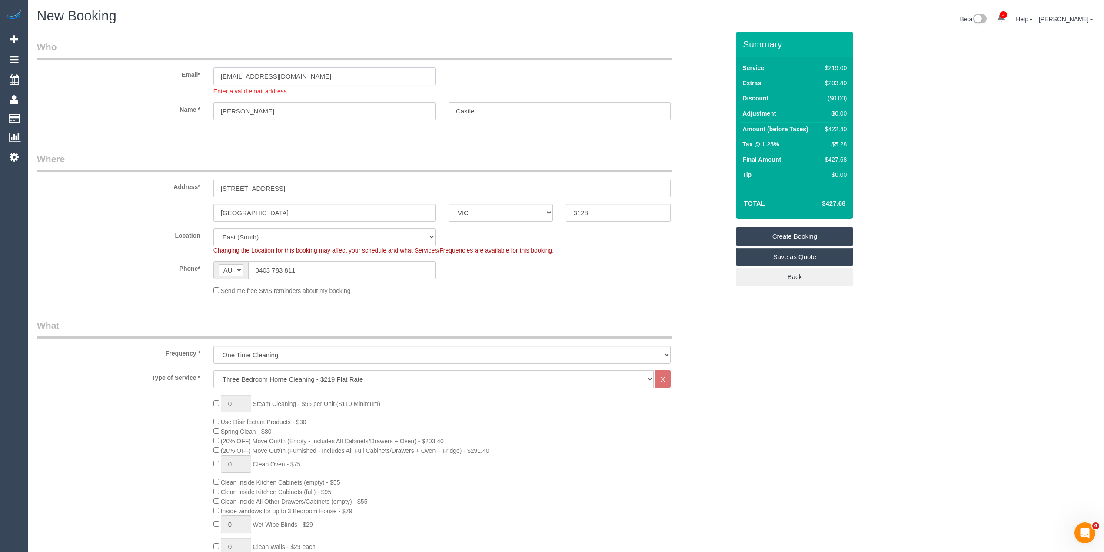
drag, startPoint x: 329, startPoint y: 76, endPoint x: 152, endPoint y: 53, distance: 178.4
click at [153, 53] on fieldset "Who Email* castleracing@gmail.com Enter a valid email address Name * James Cast…" at bounding box center [383, 87] width 692 height 95
click at [799, 235] on link "Create Booking" at bounding box center [794, 236] width 117 height 18
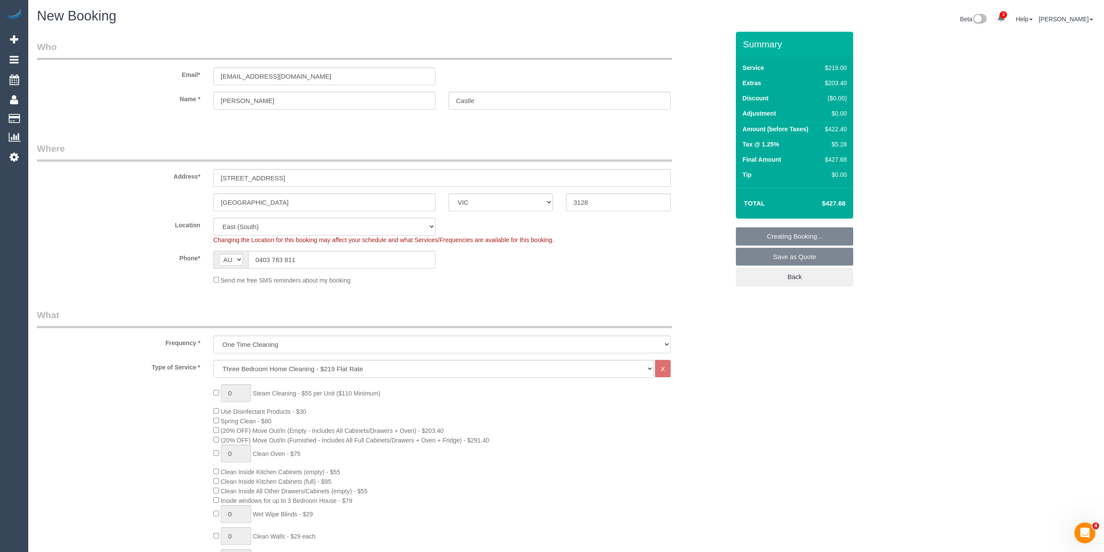
select select "spot52"
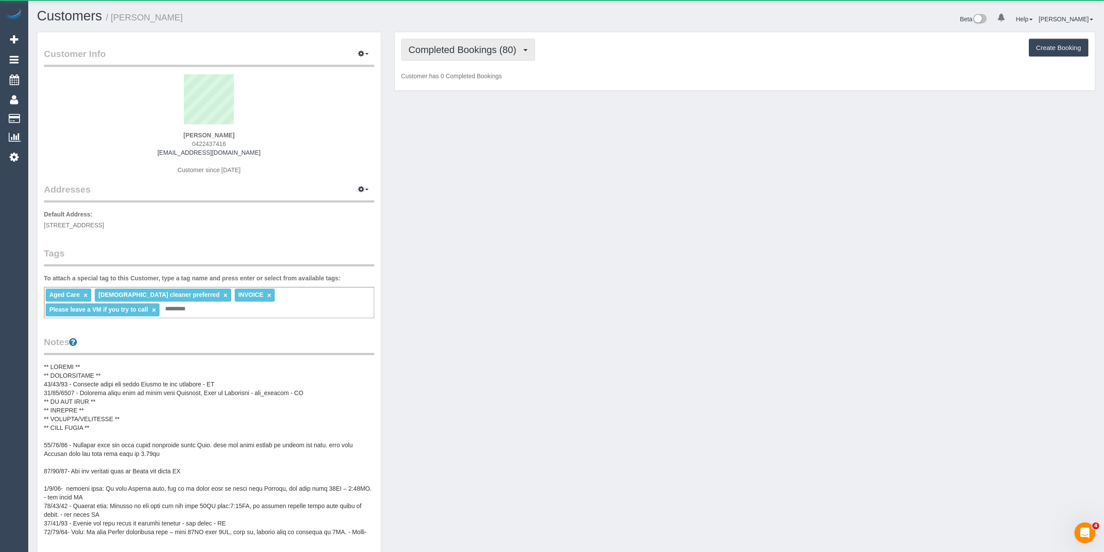
click at [420, 52] on span "Completed Bookings (80)" at bounding box center [465, 49] width 112 height 11
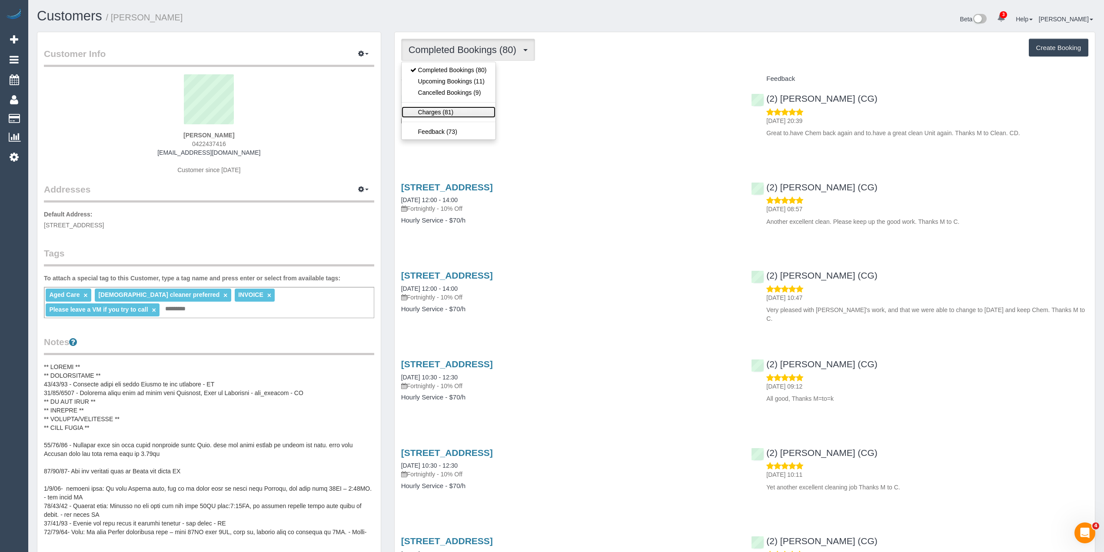
click at [466, 110] on link "Charges (81)" at bounding box center [449, 111] width 94 height 11
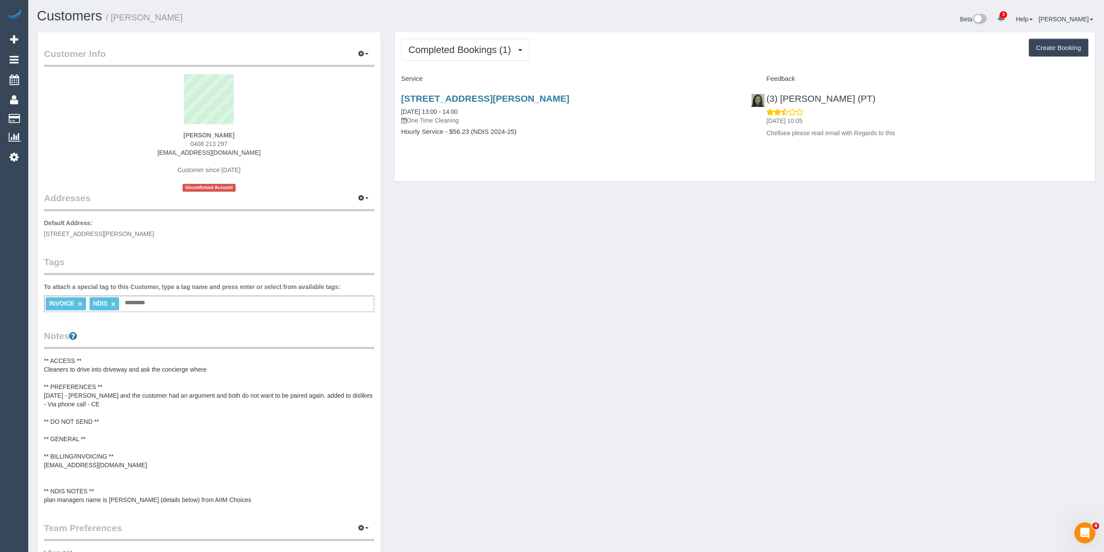
click at [196, 143] on span "0408 213 297" at bounding box center [208, 143] width 37 height 7
click at [222, 143] on span "0408 213 297" at bounding box center [208, 143] width 37 height 7
copy span "0408 213 297"
click at [1061, 54] on button "Create Booking" at bounding box center [1059, 48] width 60 height 18
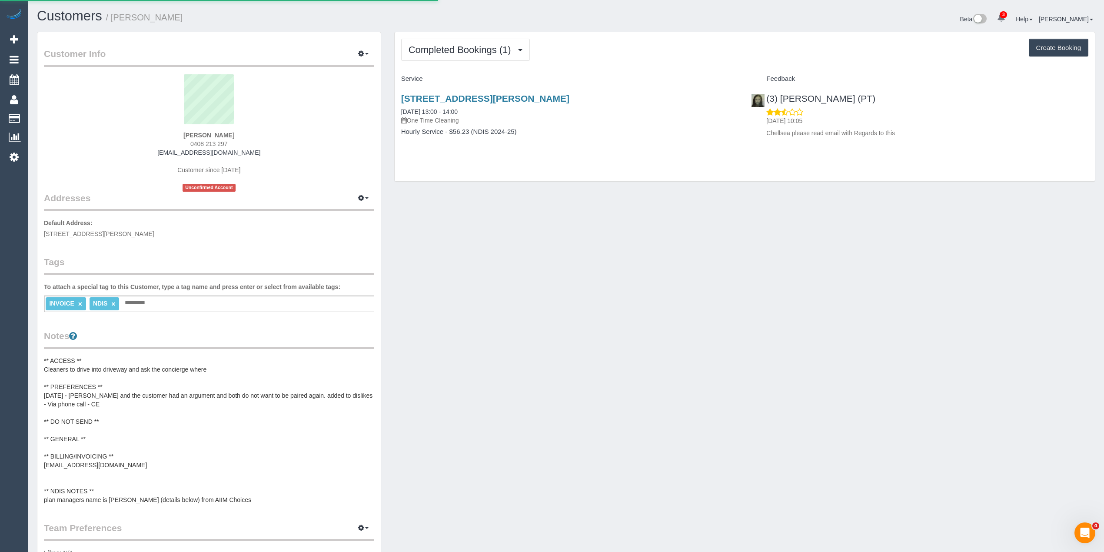
select select "VIC"
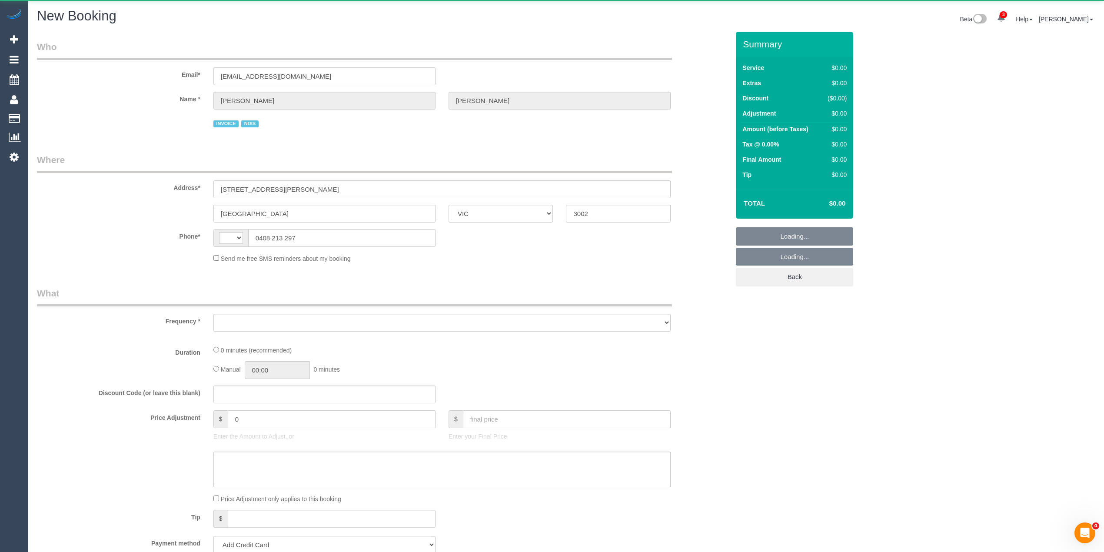
select select "object:629"
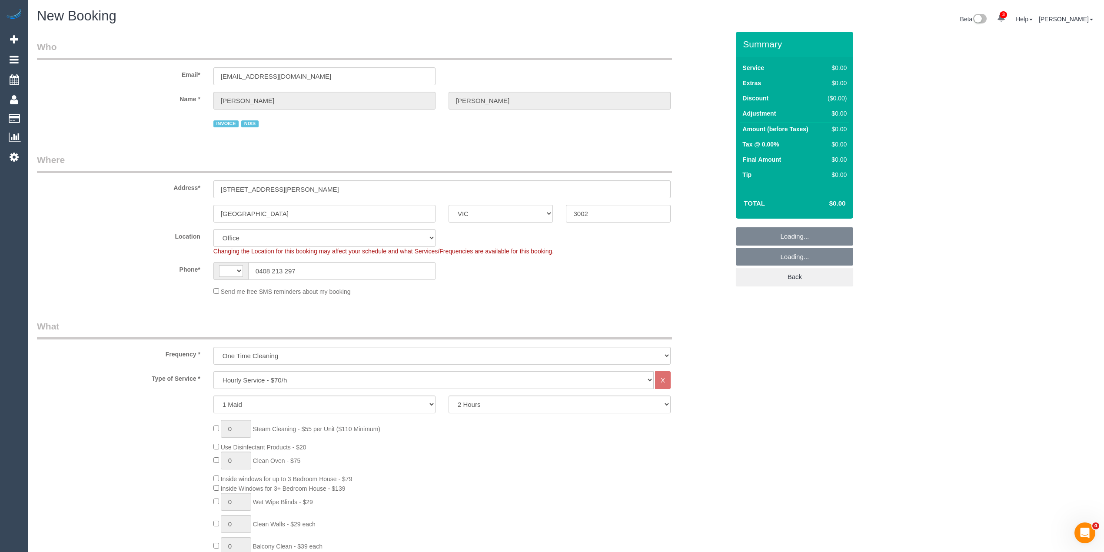
select select "string:AU"
select select "object:2298"
select select "54"
select select "object:2303"
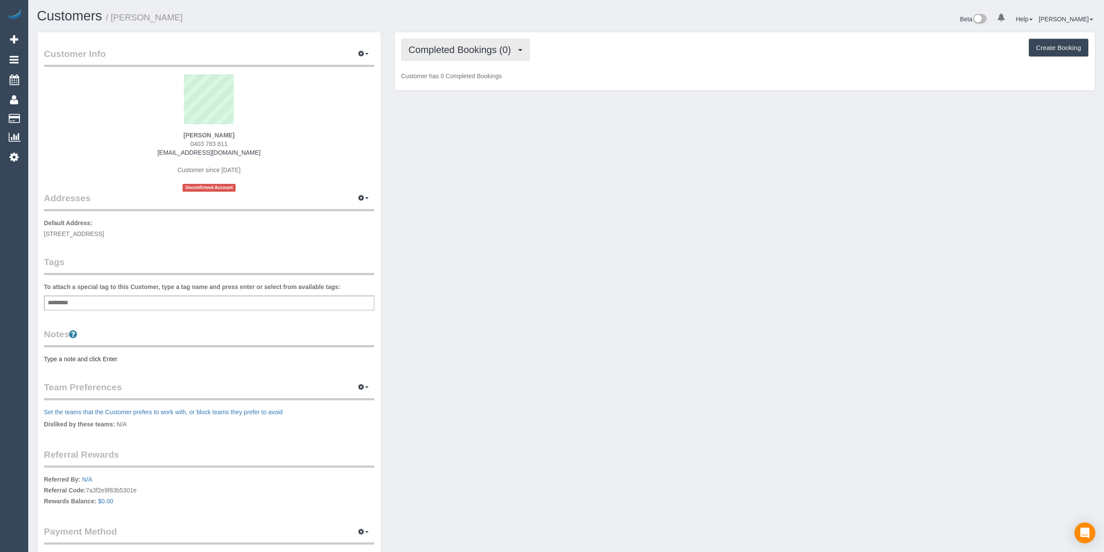
click at [457, 50] on span "Completed Bookings (0)" at bounding box center [462, 49] width 107 height 11
click at [466, 80] on link "Upcoming Bookings (1)" at bounding box center [447, 81] width 90 height 11
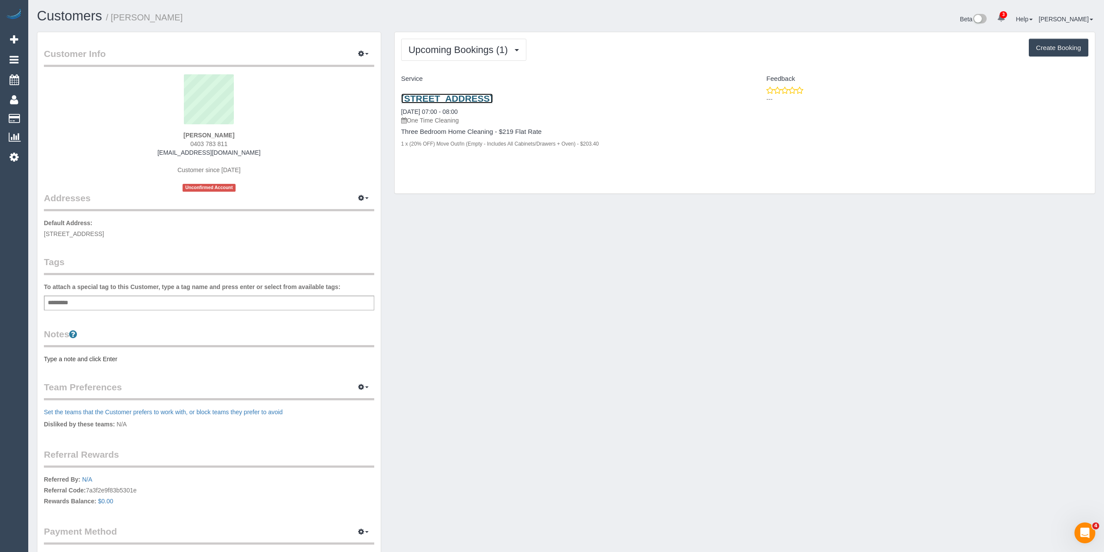
click at [493, 101] on link "[STREET_ADDRESS]" at bounding box center [447, 98] width 92 height 10
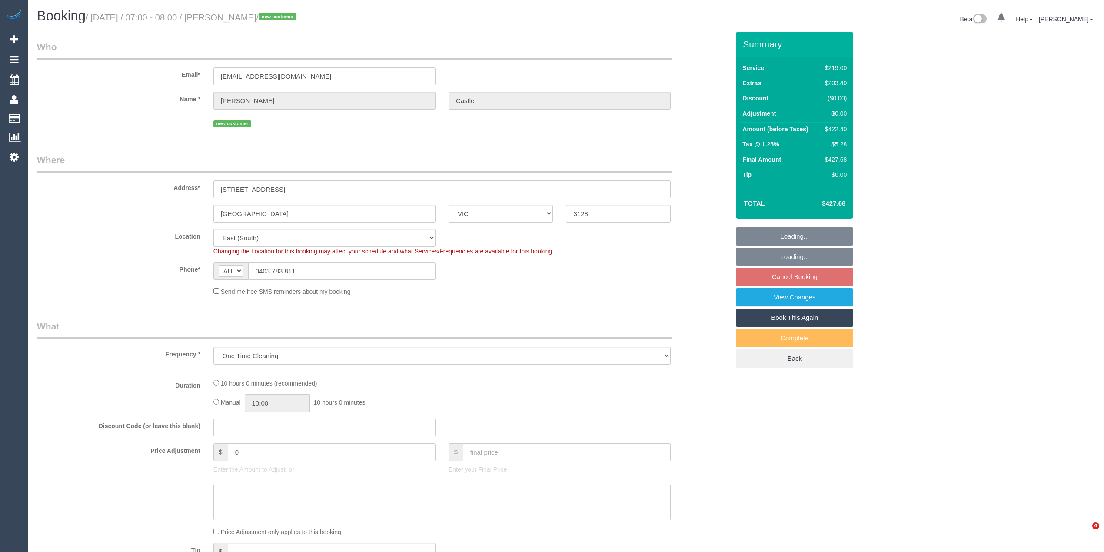
select select "VIC"
select select "number:28"
select select "number:14"
select select "number:19"
select select "number:36"
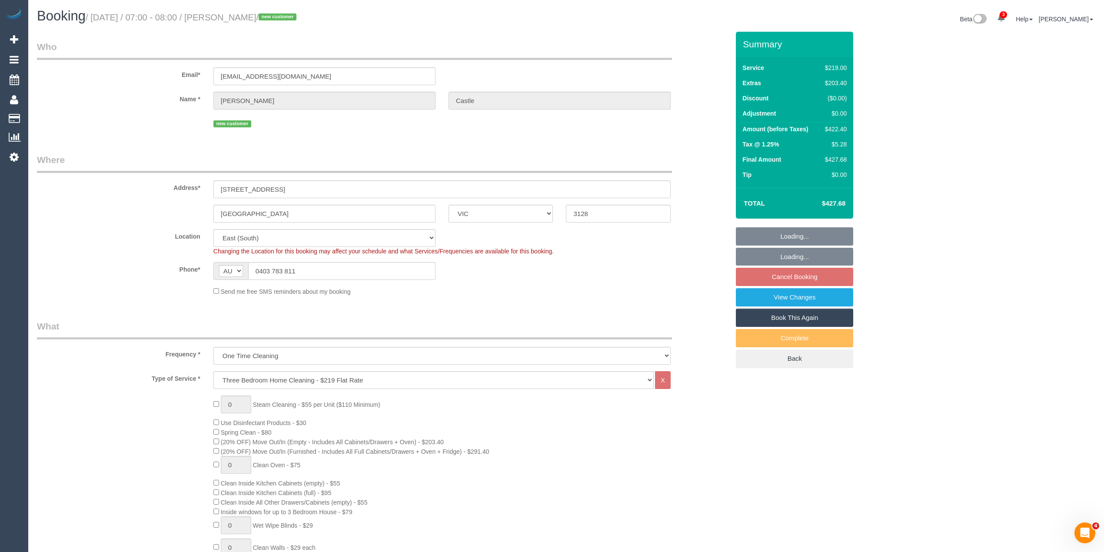
select select "object:807"
select select "spot1"
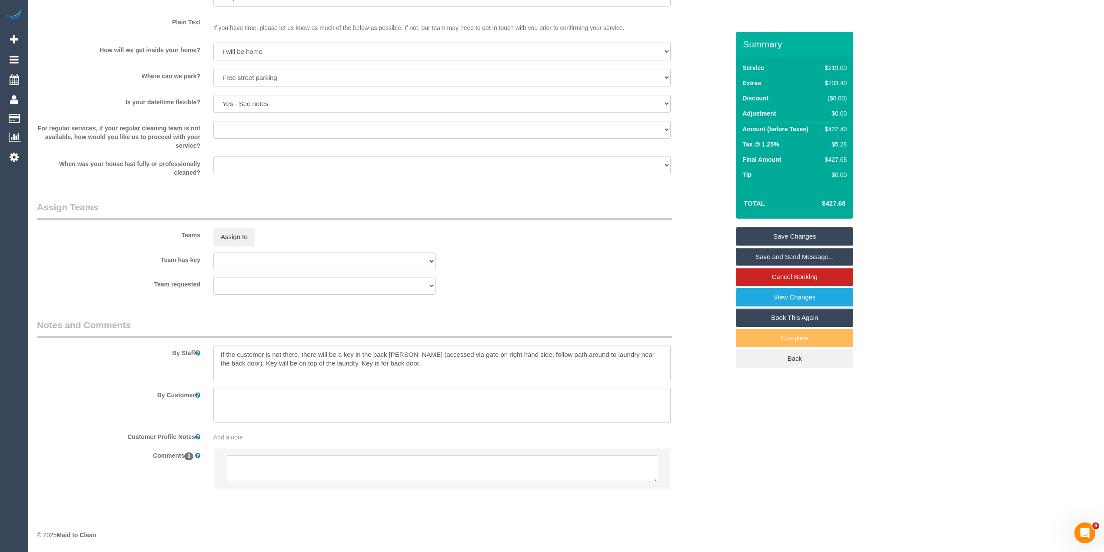
scroll to position [1104, 0]
click at [353, 467] on textarea at bounding box center [442, 468] width 430 height 27
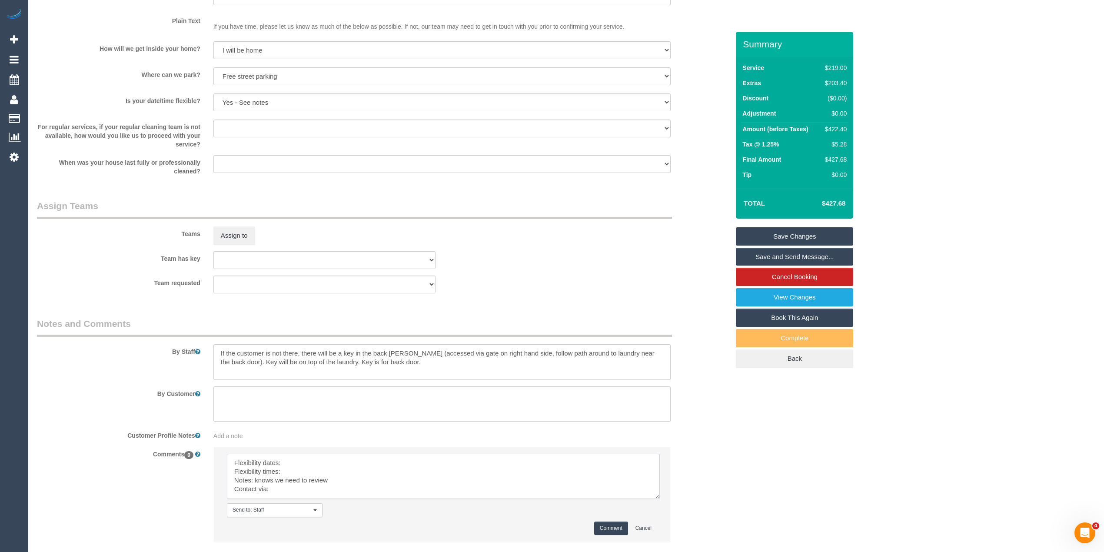
drag, startPoint x: 652, startPoint y: 475, endPoint x: 660, endPoint y: 522, distance: 47.6
click at [660, 499] on textarea at bounding box center [443, 476] width 433 height 45
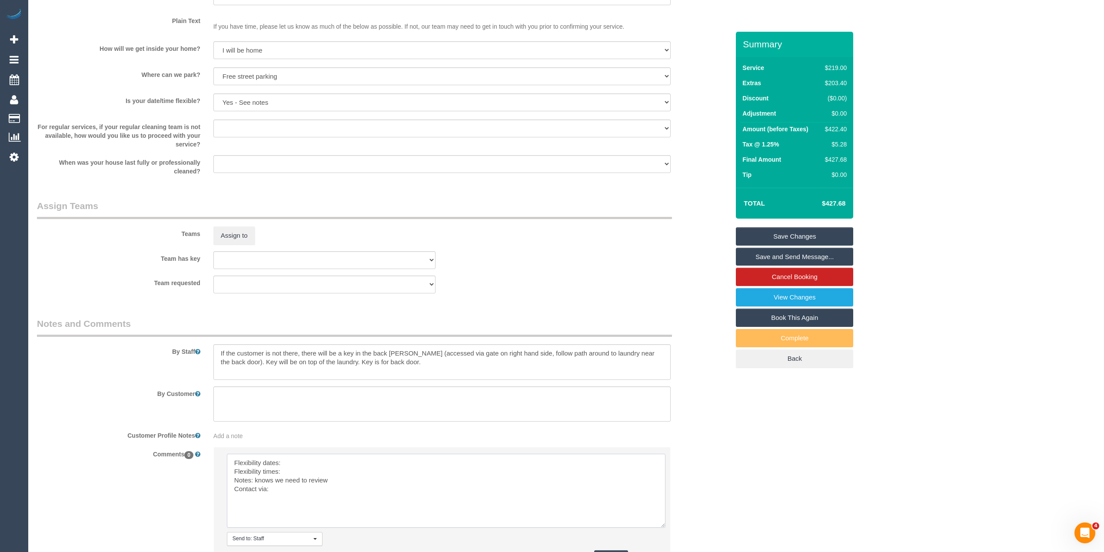
click at [303, 463] on textarea at bounding box center [446, 491] width 439 height 74
click at [303, 469] on textarea at bounding box center [446, 491] width 439 height 74
click at [289, 470] on textarea at bounding box center [446, 491] width 439 height 74
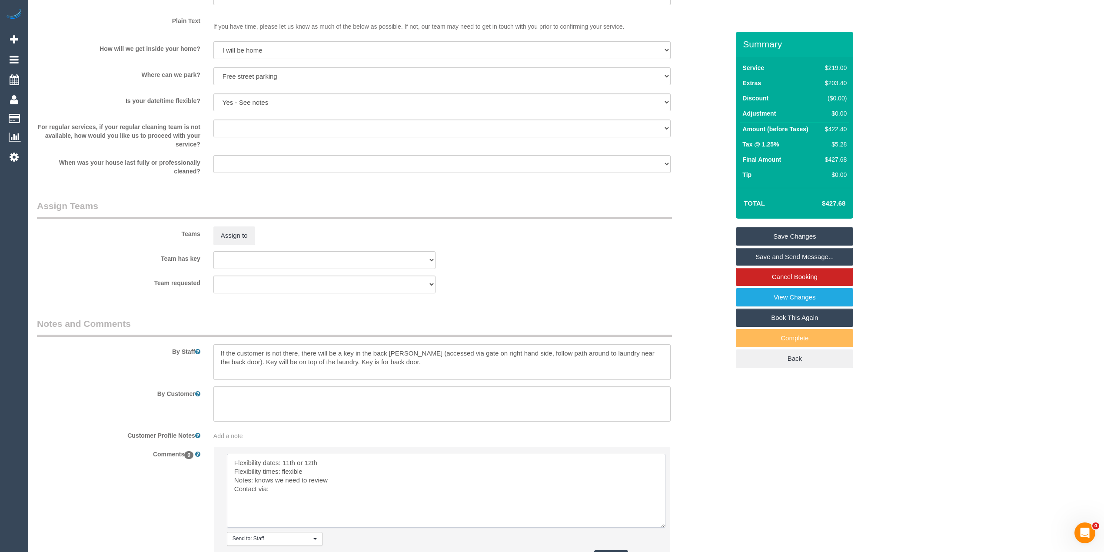
click at [345, 472] on textarea at bounding box center [446, 491] width 439 height 74
click at [336, 465] on textarea at bounding box center [446, 491] width 439 height 74
click at [301, 493] on textarea at bounding box center [446, 491] width 439 height 74
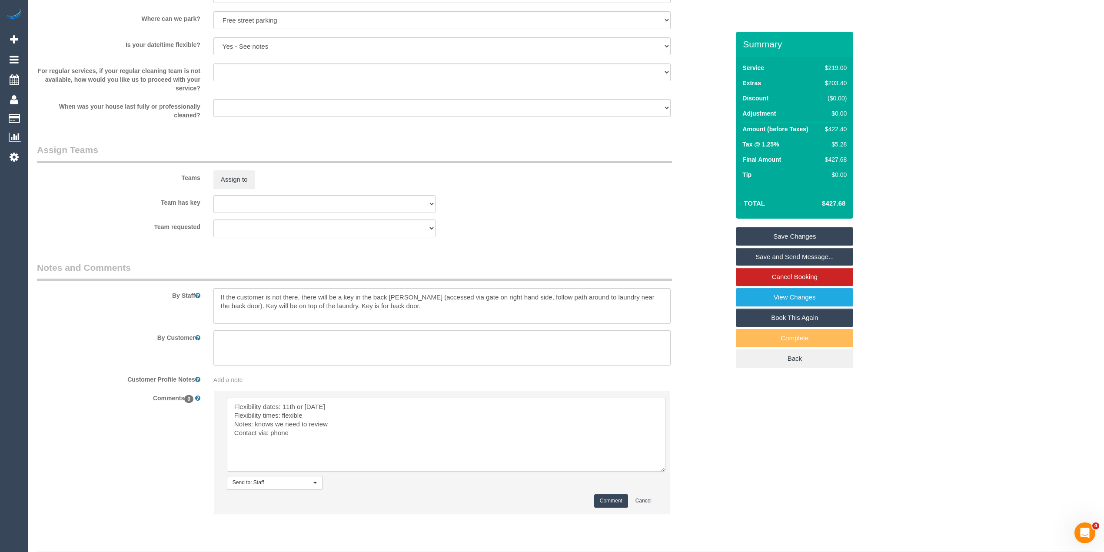
scroll to position [1187, 0]
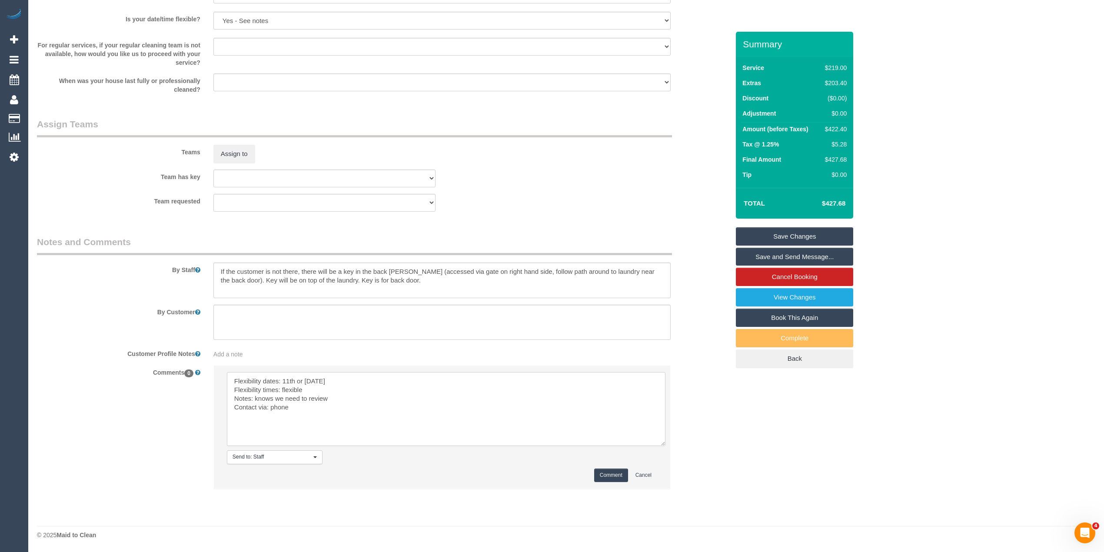
type textarea "Flexibility dates: 11th or 12th sept Flexibility times: flexible Notes: knows w…"
click at [605, 474] on button "Comment" at bounding box center [611, 475] width 34 height 13
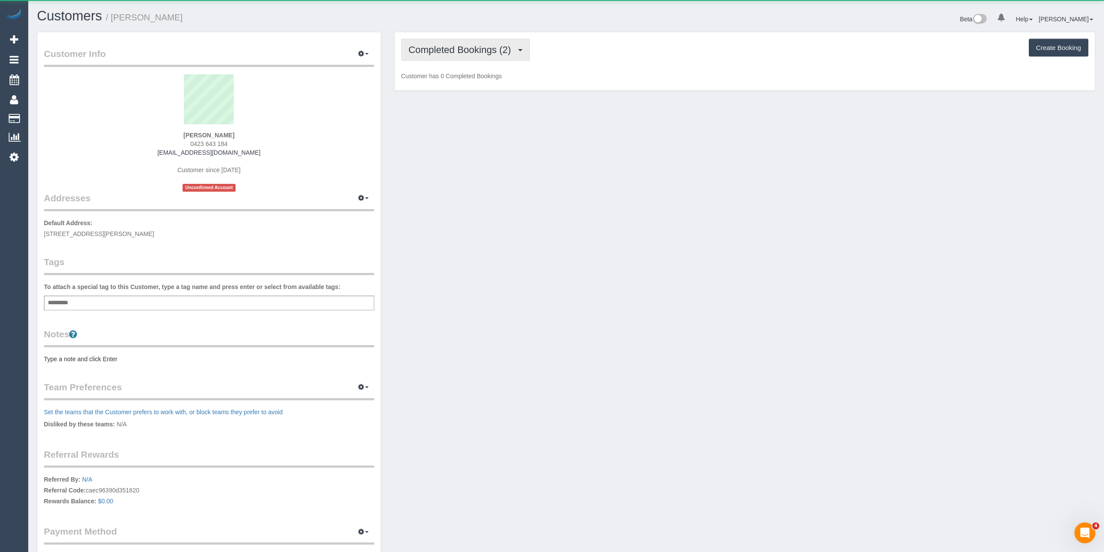
click at [451, 45] on span "Completed Bookings (2)" at bounding box center [462, 49] width 107 height 11
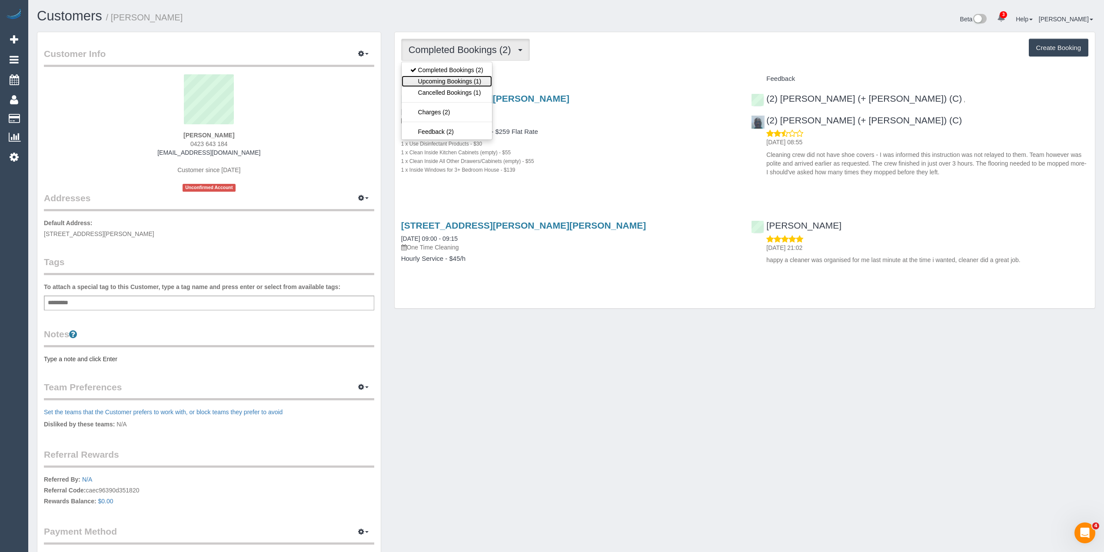
click at [468, 80] on link "Upcoming Bookings (1)" at bounding box center [447, 81] width 90 height 11
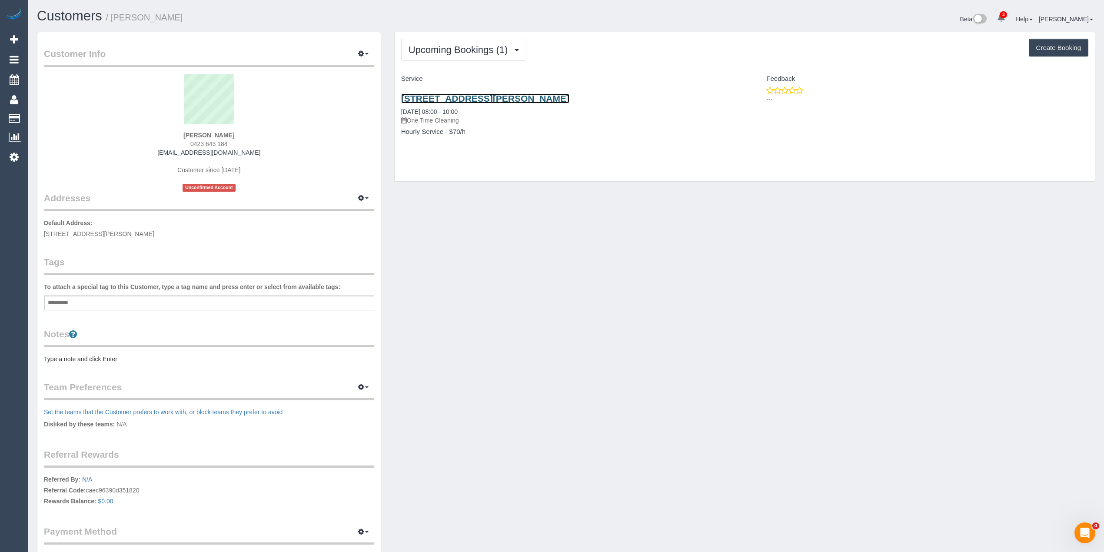
click at [536, 103] on link "1/2 Carrington Street, Hampton East, VIC 3188" at bounding box center [485, 98] width 168 height 10
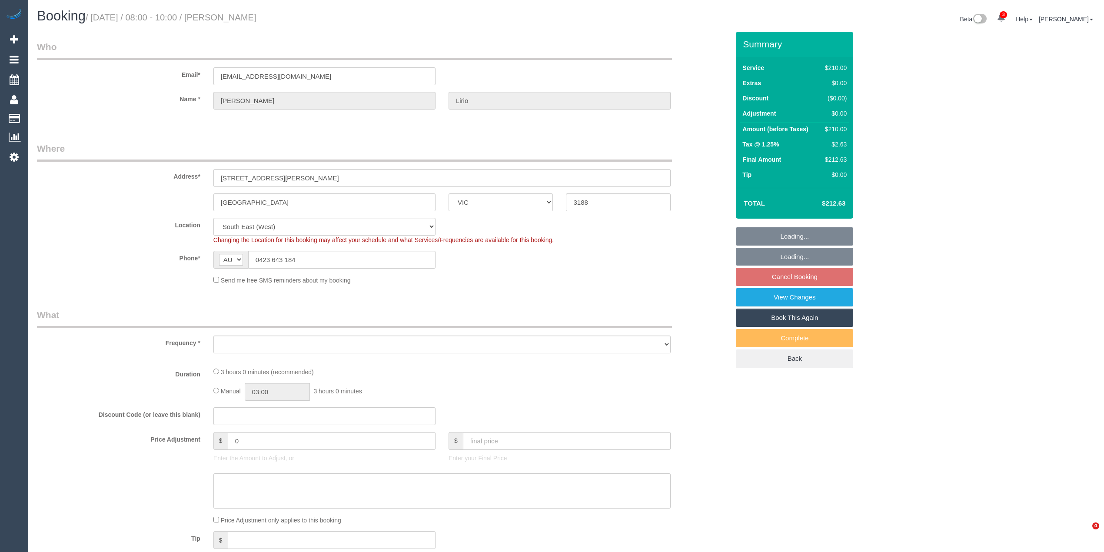
select select "VIC"
select select "number:28"
select select "number:14"
select select "object:718"
select select "string:stripe-pm_1QuidR2GScqysDRVTQCOsLI3"
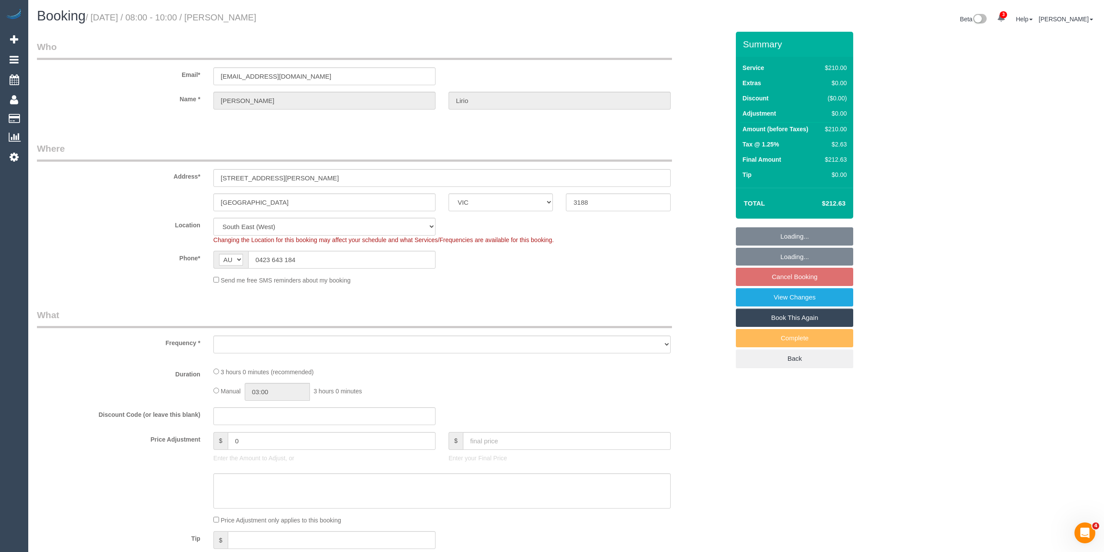
select select "180"
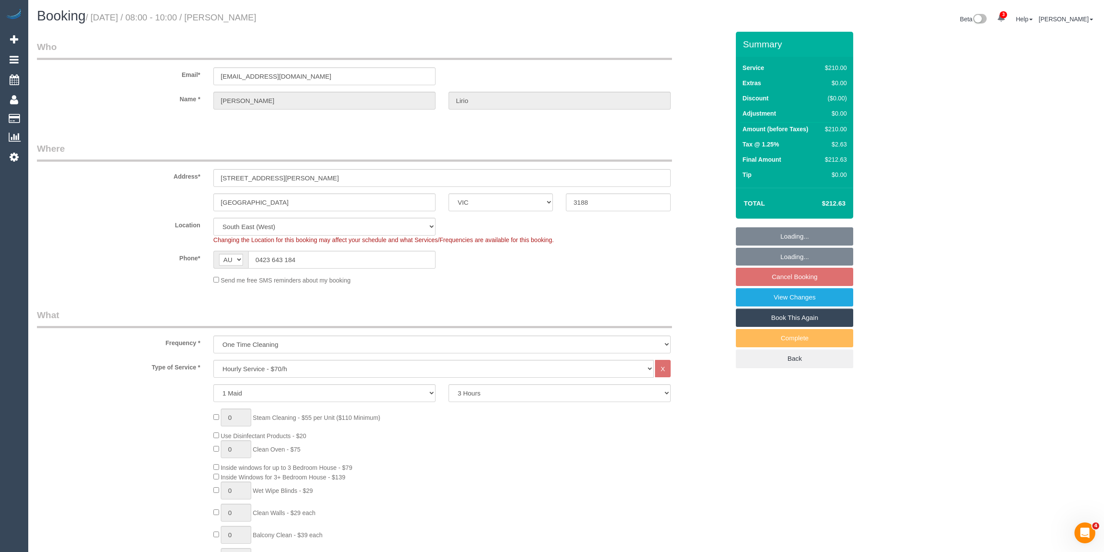
select select "object:1403"
select select "spot1"
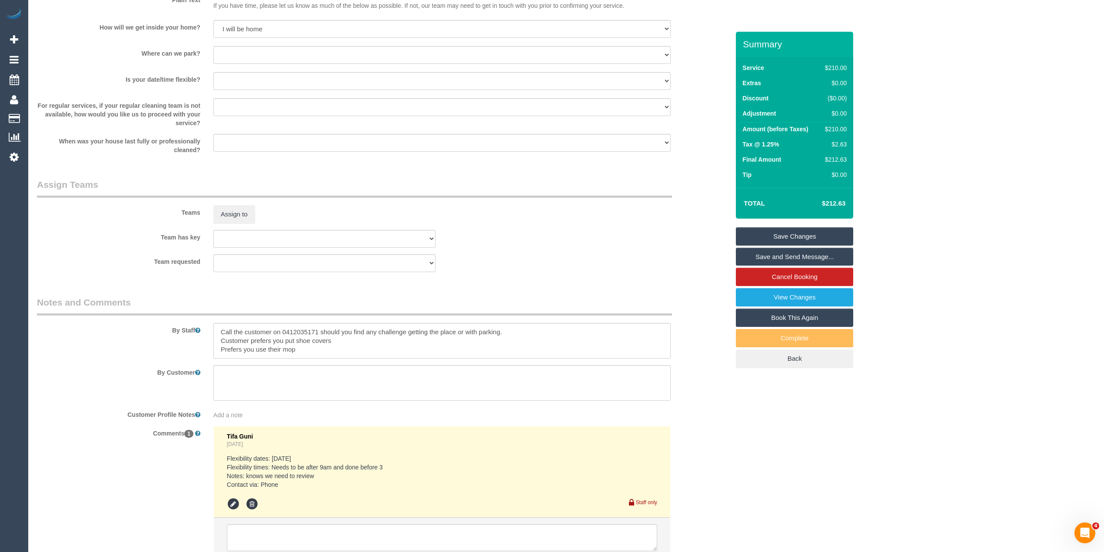
scroll to position [1062, 0]
